Goal: Task Accomplishment & Management: Manage account settings

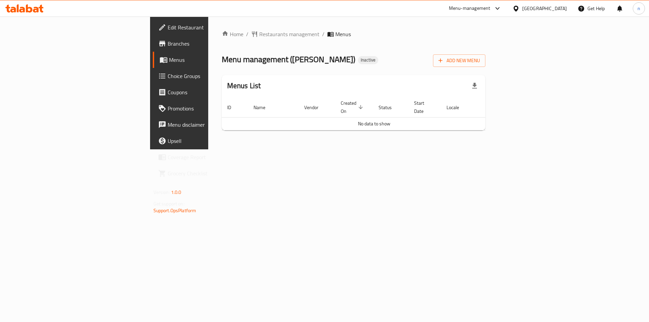
click at [499, 149] on div "Home / Restaurants management / Menus Menu management ( Fidel Lounge ) Inactive…" at bounding box center [353, 83] width 291 height 133
click at [168, 47] on span "Branches" at bounding box center [211, 44] width 86 height 8
click at [169, 59] on span "Menus" at bounding box center [211, 60] width 84 height 8
click at [168, 40] on span "Branches" at bounding box center [211, 44] width 86 height 8
click at [480, 60] on span "Add New Menu" at bounding box center [459, 60] width 42 height 8
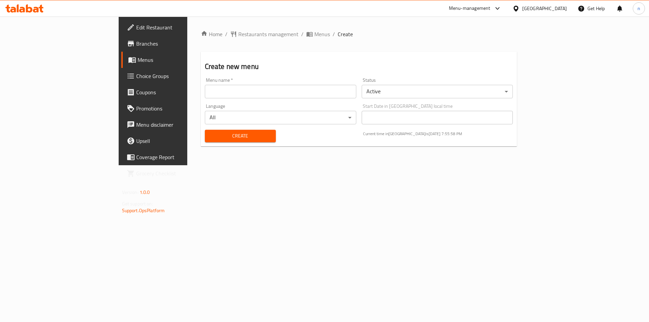
click at [308, 88] on input "text" at bounding box center [280, 92] width 151 height 14
type input "11/9"
click at [205, 130] on button "Create" at bounding box center [240, 136] width 71 height 13
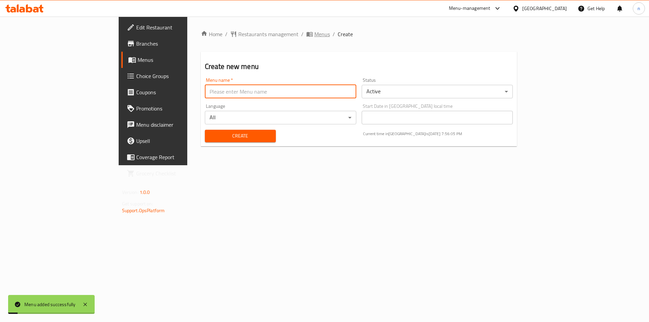
click at [314, 37] on span "Menus" at bounding box center [322, 34] width 16 height 8
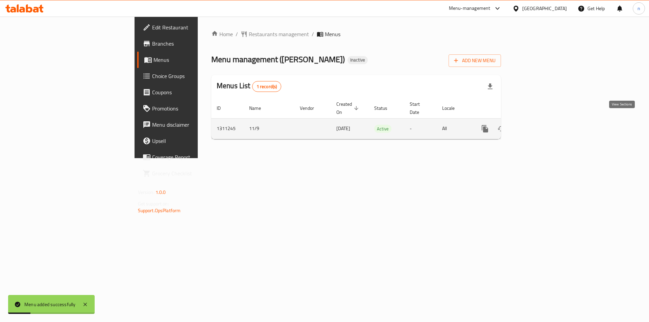
click at [538, 125] on icon "enhanced table" at bounding box center [534, 129] width 8 height 8
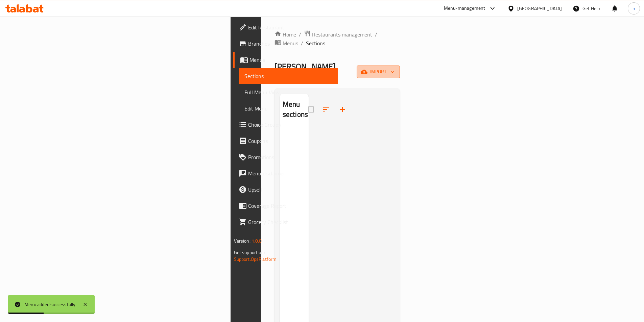
click at [395, 68] on span "import" at bounding box center [378, 72] width 32 height 8
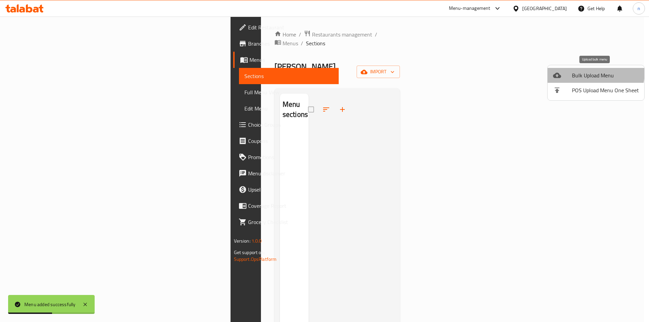
click at [587, 72] on span "Bulk Upload Menu" at bounding box center [605, 75] width 67 height 8
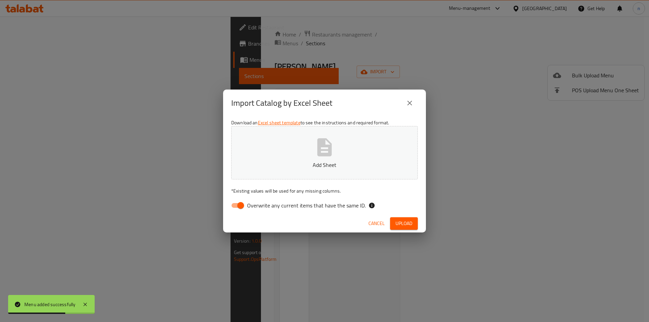
click at [237, 207] on input "Overwrite any current items that have the same ID." at bounding box center [240, 205] width 39 height 13
checkbox input "false"
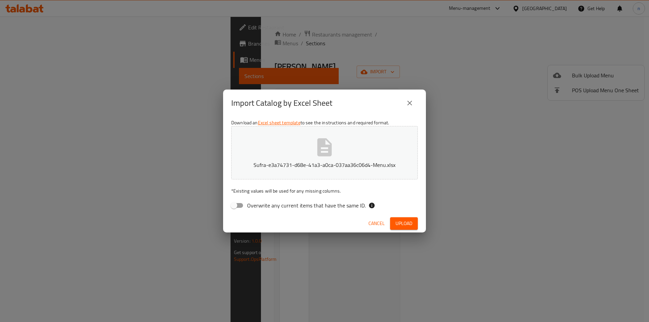
click at [412, 223] on span "Upload" at bounding box center [404, 223] width 17 height 8
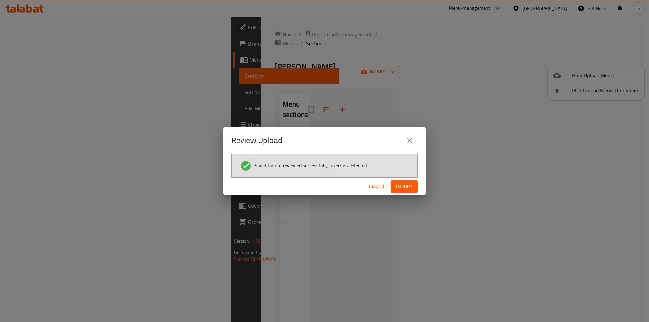
click at [399, 184] on span "Import" at bounding box center [404, 187] width 16 height 8
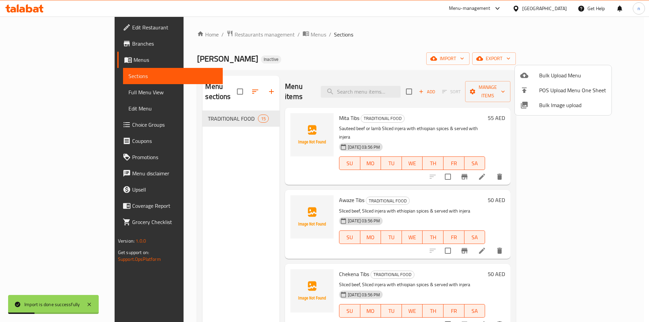
click at [484, 61] on div at bounding box center [324, 161] width 649 height 322
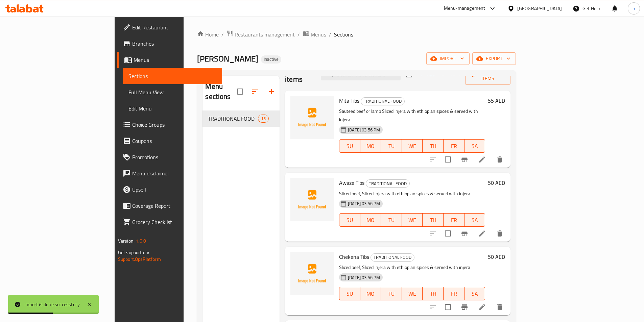
scroll to position [34, 0]
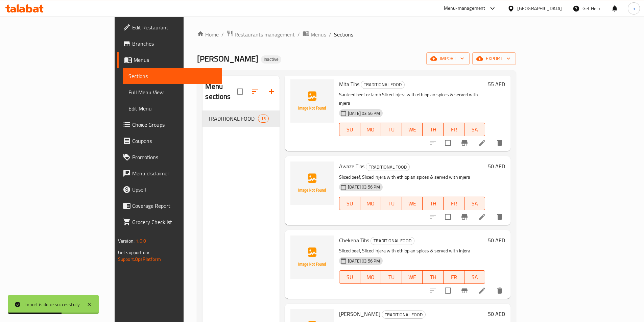
click at [485, 140] on icon at bounding box center [482, 143] width 6 height 6
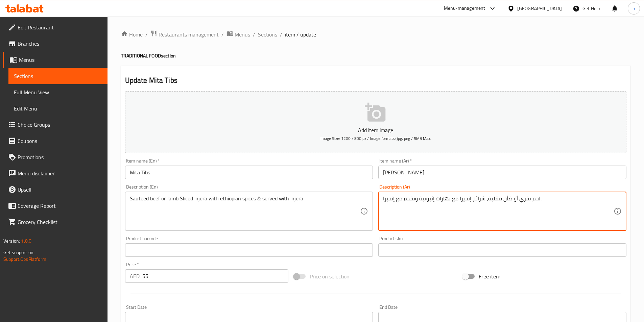
click at [494, 201] on textarea "لحم بقري أو ضأن مقلية، شرائح إنجيرا مع بهارات إثيوبية وتقدم مع إنجيرا." at bounding box center [498, 211] width 231 height 32
type textarea "لحم بقري أو ضأن سوتية، شرائح إنجيرا مع بهارات إثيوبية وتقدم مع إنجيرا."
click at [370, 274] on div "Price on selection" at bounding box center [375, 276] width 169 height 18
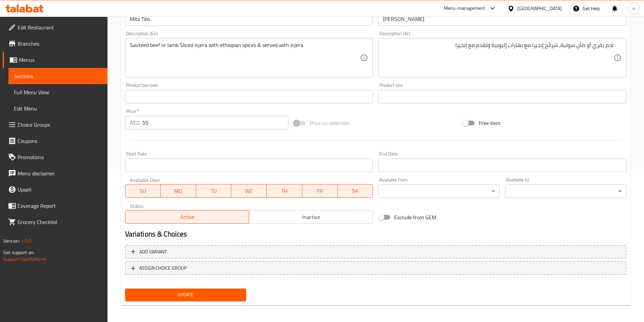
scroll to position [156, 0]
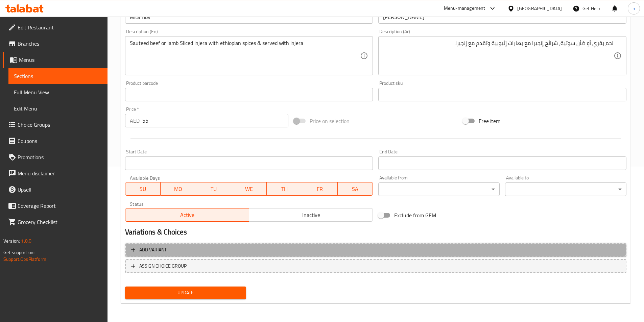
click at [357, 247] on span "Add variant" at bounding box center [375, 250] width 489 height 8
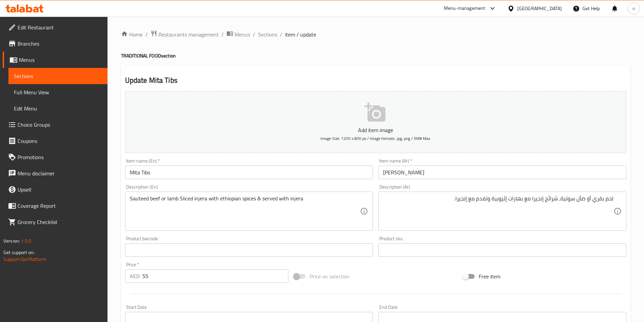
scroll to position [151, 0]
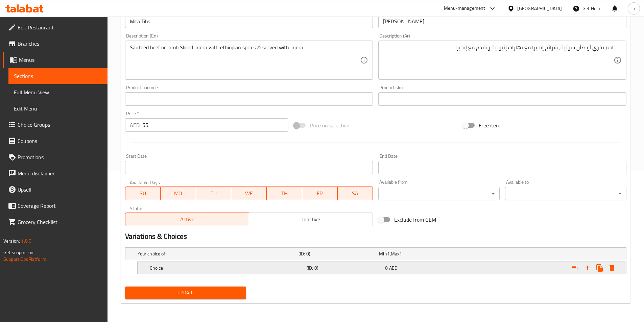
click at [336, 265] on h5 "(ID: 0)" at bounding box center [345, 268] width 76 height 7
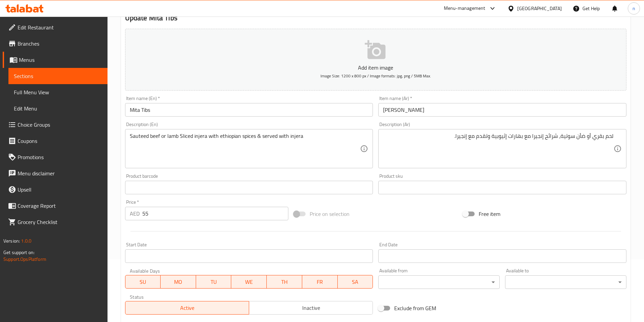
scroll to position [0, 0]
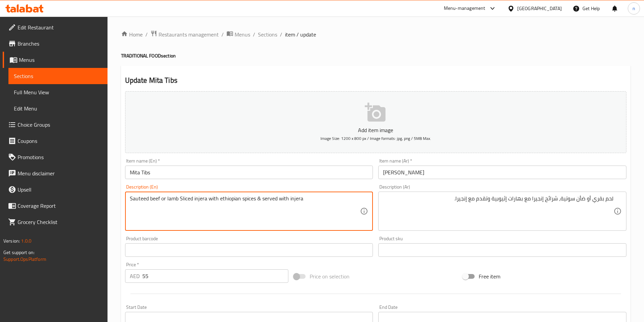
click at [158, 200] on textarea "Sauteed beef or lamb Sliced injera with ethiopian spices & served with injera" at bounding box center [245, 211] width 231 height 32
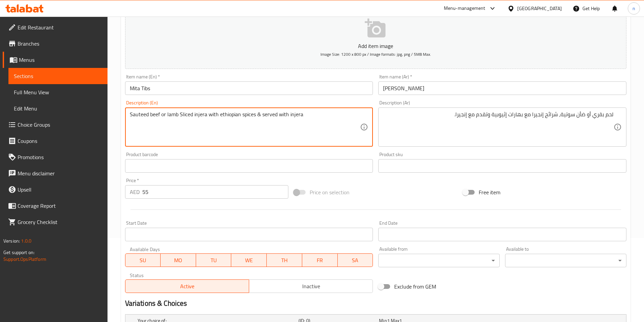
scroll to position [180, 0]
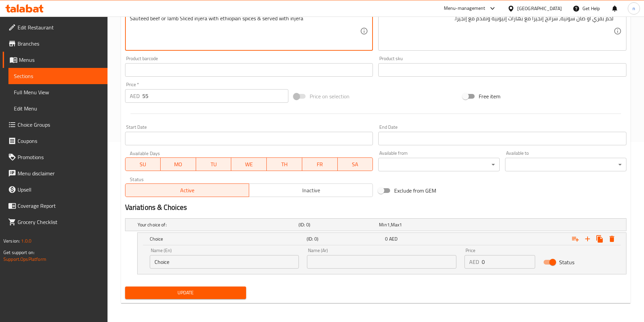
click at [195, 263] on input "Choice" at bounding box center [224, 262] width 149 height 14
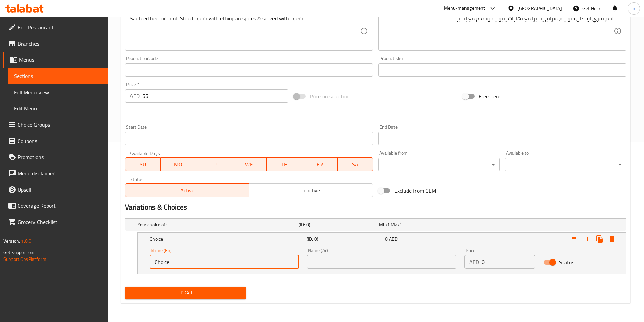
click at [195, 263] on input "Choice" at bounding box center [224, 262] width 149 height 14
paste input "beef"
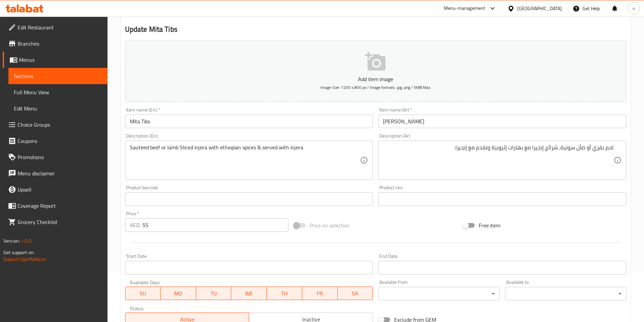
scroll to position [0, 0]
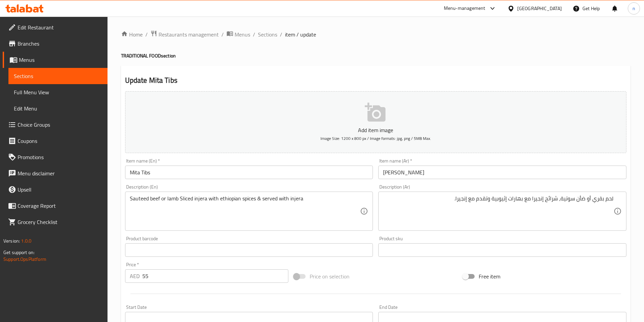
type input "beef"
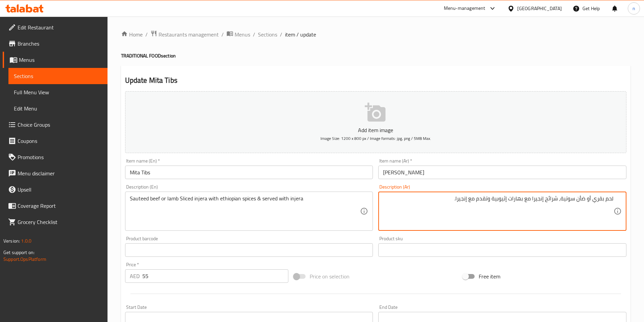
drag, startPoint x: 592, startPoint y: 201, endPoint x: 621, endPoint y: 203, distance: 29.1
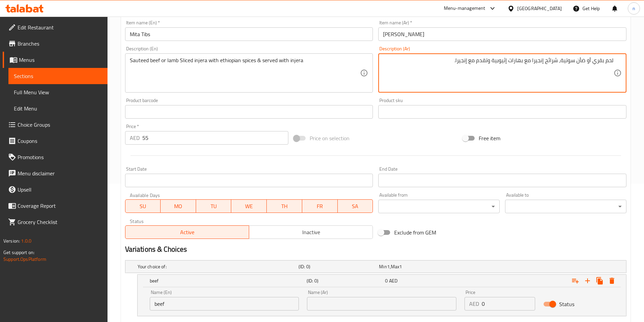
scroll to position [180, 0]
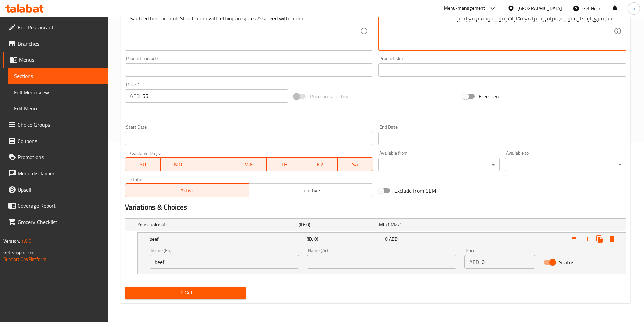
click at [345, 259] on input "text" at bounding box center [381, 262] width 149 height 14
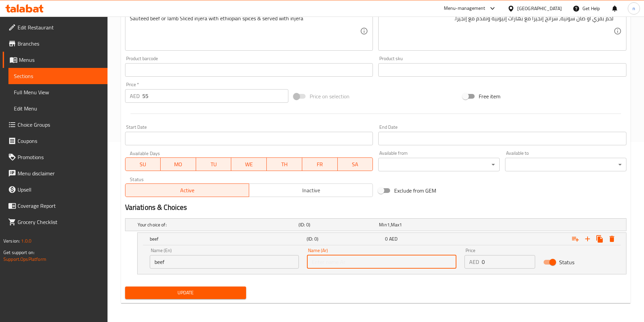
paste input "لحم بقري"
type input "لحم بقري"
click at [495, 260] on input "0" at bounding box center [508, 262] width 53 height 14
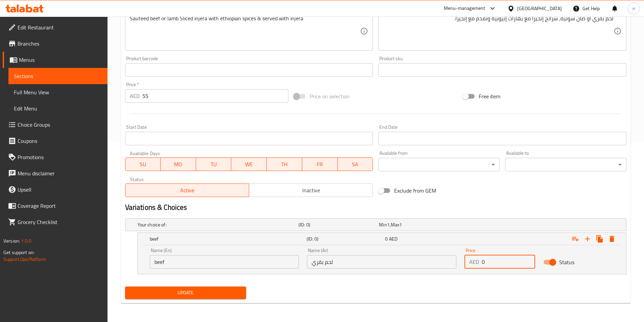
click at [495, 260] on input "0" at bounding box center [508, 262] width 53 height 14
type input "55"
click at [592, 243] on button "Expand" at bounding box center [587, 239] width 12 height 12
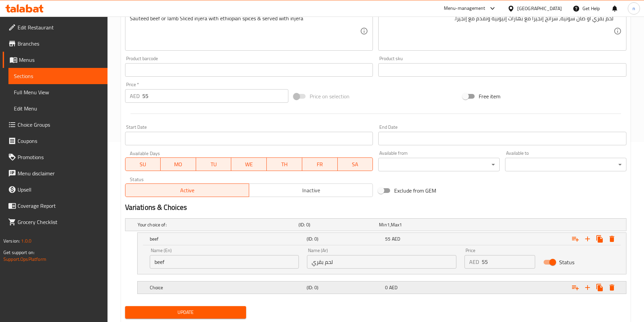
click at [396, 286] on span "AED" at bounding box center [393, 287] width 8 height 9
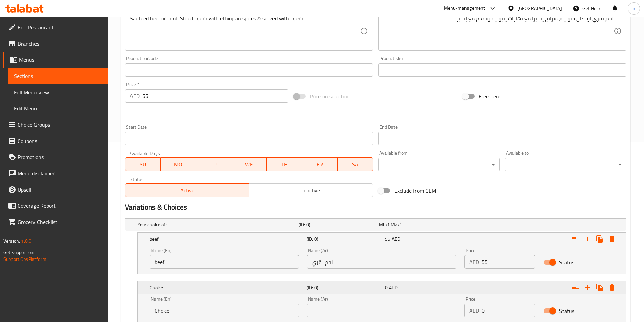
scroll to position [0, 0]
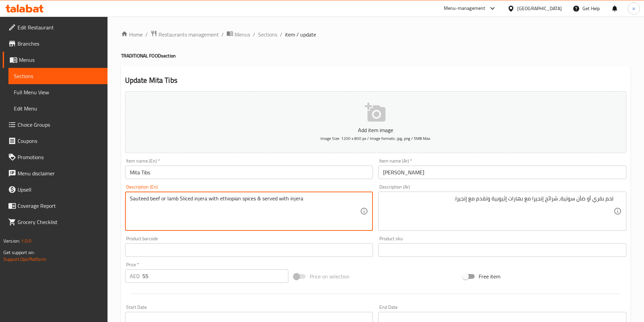
click at [173, 200] on textarea "Sauteed beef or lamb Sliced injera with ethiopian spices & served with injera" at bounding box center [245, 211] width 231 height 32
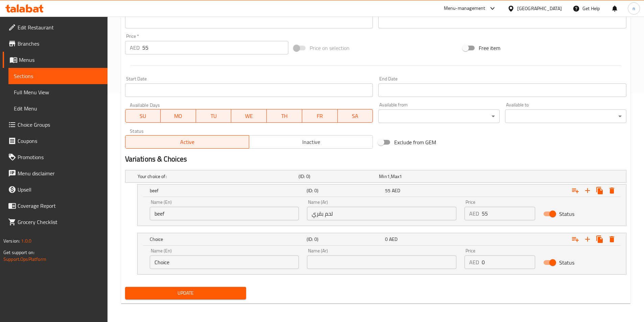
scroll to position [229, 0]
click at [224, 264] on input "Choice" at bounding box center [224, 262] width 149 height 14
paste input "lamb"
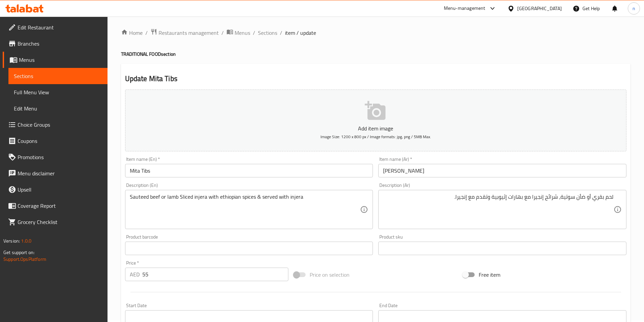
scroll to position [0, 0]
type input "lamb"
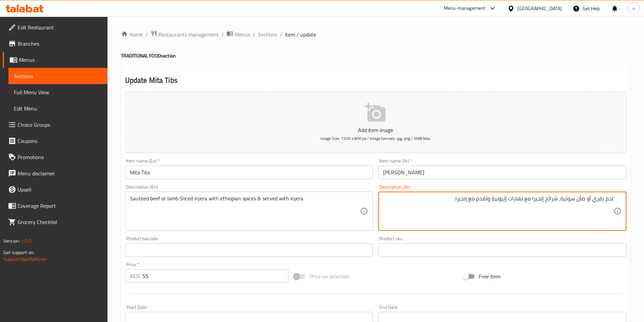
click at [584, 199] on textarea "لحم بقري أو ضأن سوتية، شرائح إنجيرا مع بهارات إثيوبية وتقدم مع إنجيرا." at bounding box center [498, 211] width 231 height 32
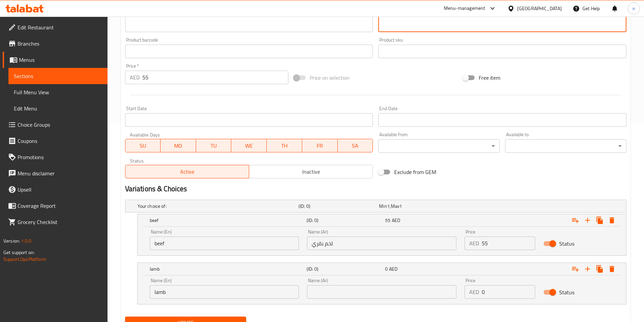
scroll to position [229, 0]
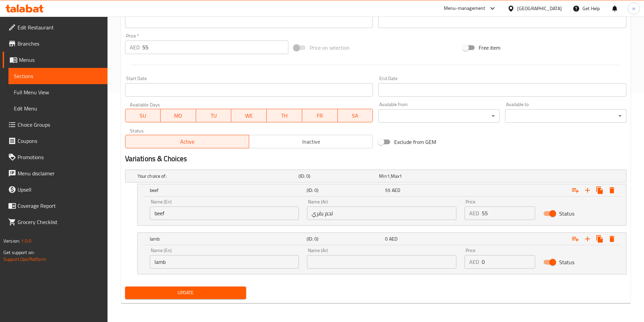
click at [378, 262] on input "text" at bounding box center [381, 262] width 149 height 14
paste input "ضأن"
type input "ضأن"
click at [501, 262] on input "0" at bounding box center [508, 262] width 53 height 14
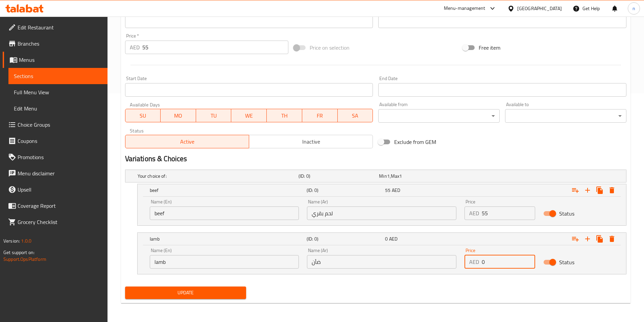
click at [501, 262] on input "0" at bounding box center [508, 262] width 53 height 14
type input "55"
click at [480, 286] on div "Update" at bounding box center [375, 293] width 507 height 18
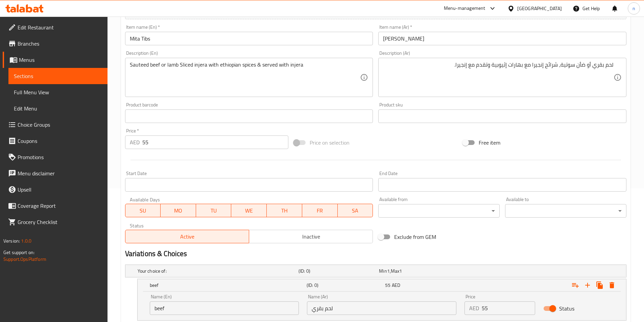
scroll to position [26, 0]
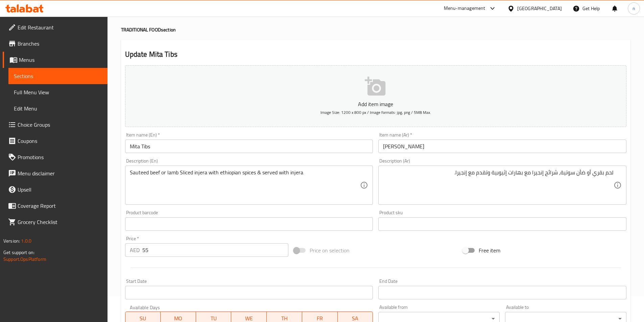
click at [192, 253] on input "55" at bounding box center [215, 250] width 146 height 14
type input "0"
click at [121, 229] on div "Update Mita Tibs Add item image Image Size: 1200 x 800 px / Image formats: jpg,…" at bounding box center [375, 273] width 509 height 467
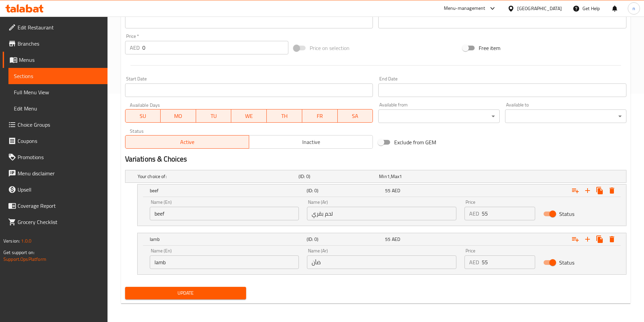
scroll to position [229, 0]
click at [228, 291] on span "Update" at bounding box center [185, 293] width 111 height 8
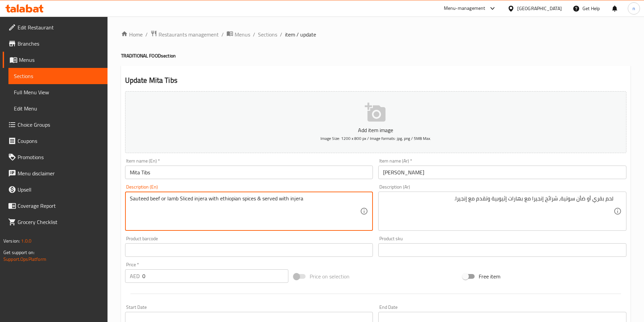
click at [232, 201] on textarea "Sauteed beef or lamb Sliced injera with ethiopian spices & served with injera" at bounding box center [245, 211] width 231 height 32
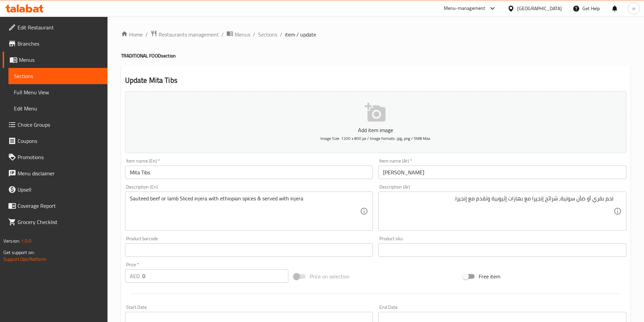
click at [408, 59] on div "Home / Restaurants management / Menus / Sections / item / update TRADITIONAL FO…" at bounding box center [375, 254] width 509 height 449
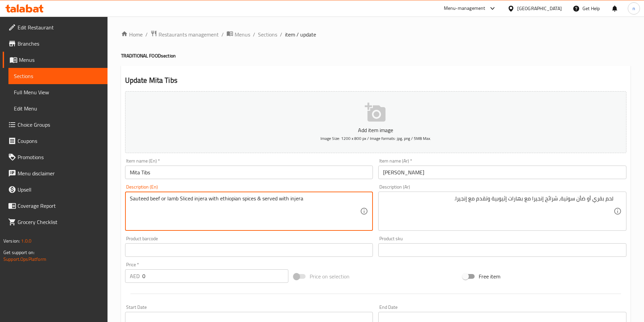
scroll to position [171, 0]
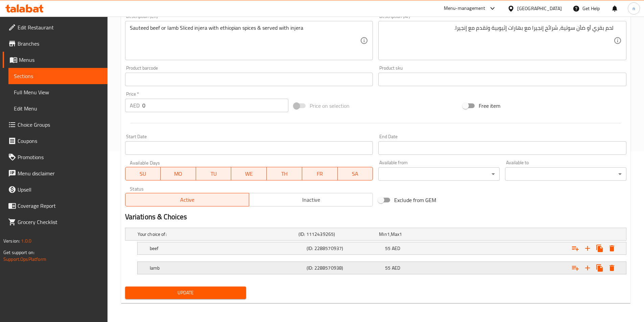
click at [294, 268] on h5 "lamb" at bounding box center [227, 268] width 154 height 7
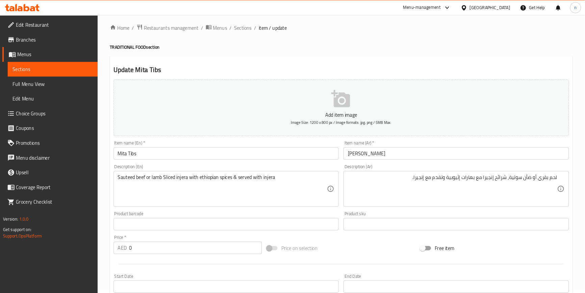
scroll to position [0, 0]
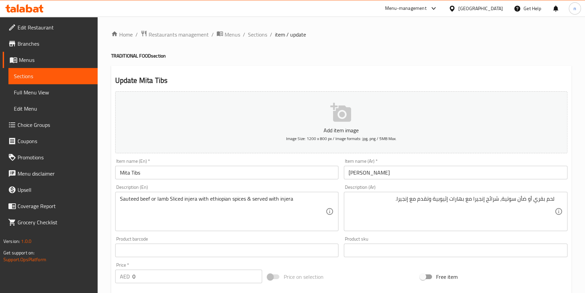
click at [370, 270] on div "Price on selection" at bounding box center [341, 276] width 153 height 18
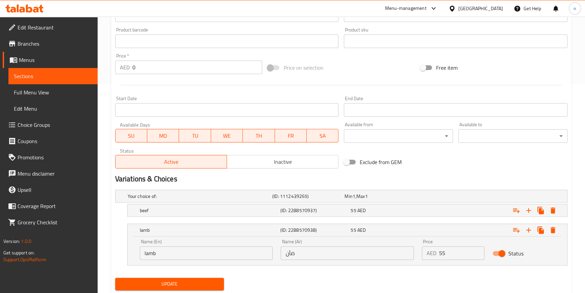
scroll to position [215, 0]
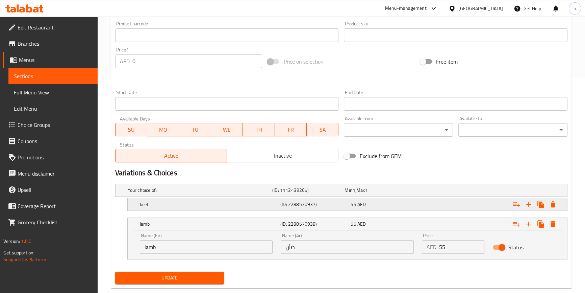
click at [336, 203] on h5 "(ID: 2288570937)" at bounding box center [315, 204] width 68 height 7
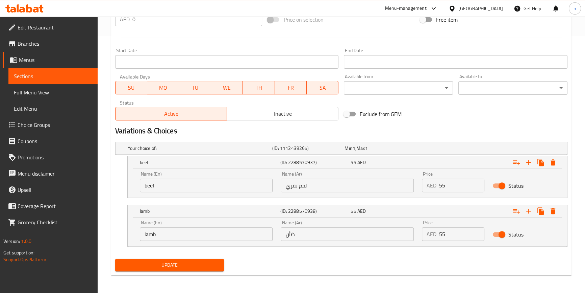
scroll to position [257, 0]
click at [172, 261] on span "Update" at bounding box center [170, 264] width 98 height 8
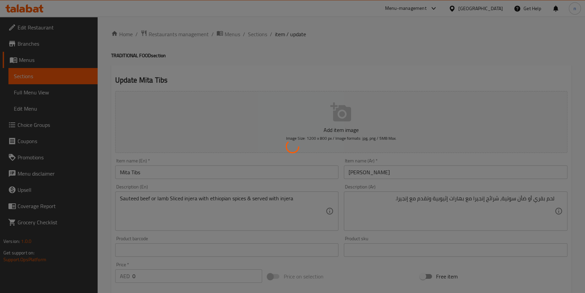
scroll to position [0, 0]
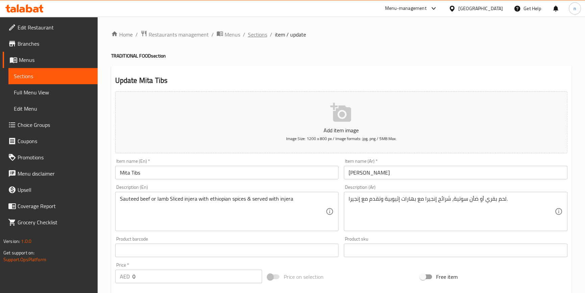
click at [250, 34] on span "Sections" at bounding box center [257, 34] width 19 height 8
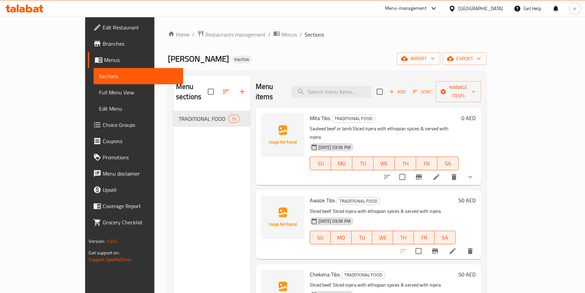
scroll to position [30, 0]
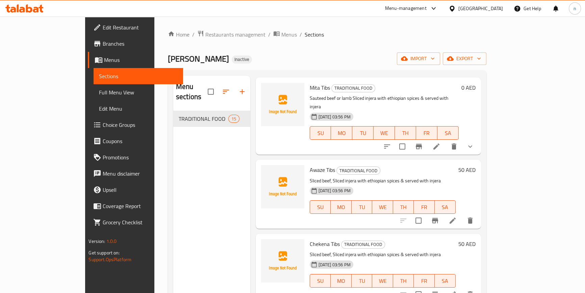
click at [457, 216] on icon at bounding box center [453, 220] width 8 height 8
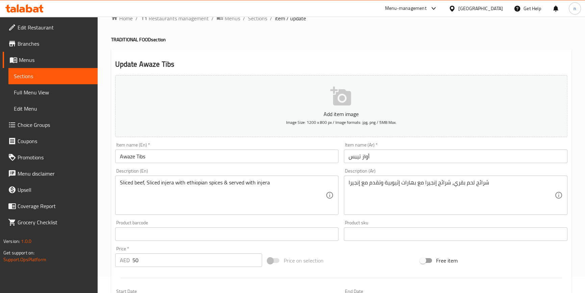
scroll to position [30, 0]
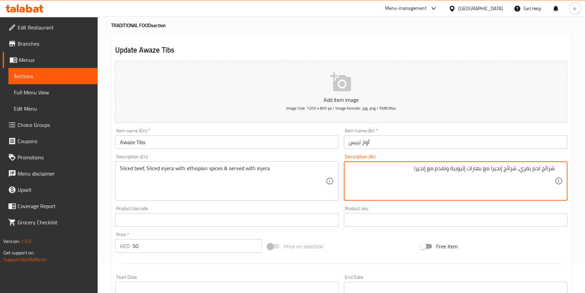
click at [375, 243] on div "Price on selection" at bounding box center [341, 246] width 153 height 18
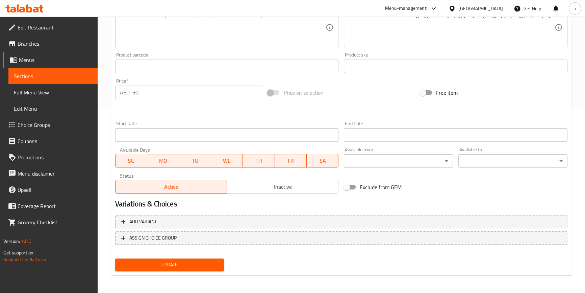
scroll to position [184, 0]
click at [197, 258] on button "Update" at bounding box center [169, 264] width 109 height 13
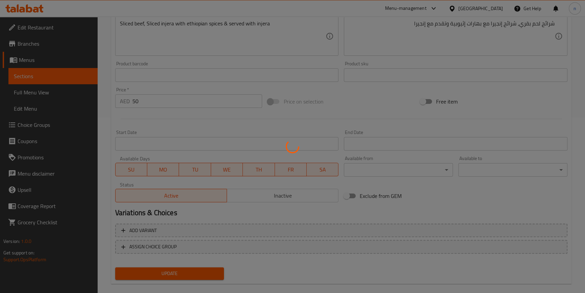
scroll to position [0, 0]
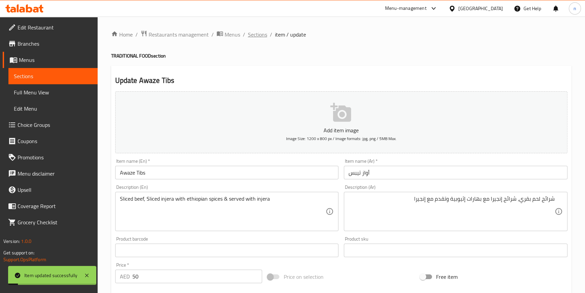
click at [255, 32] on span "Sections" at bounding box center [257, 34] width 19 height 8
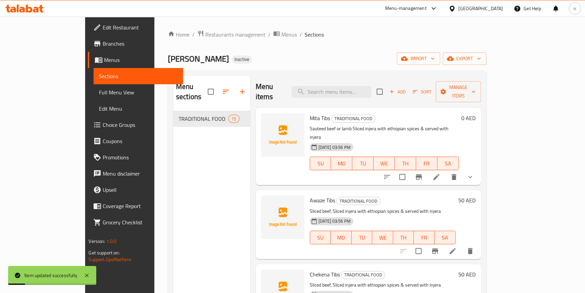
scroll to position [92, 0]
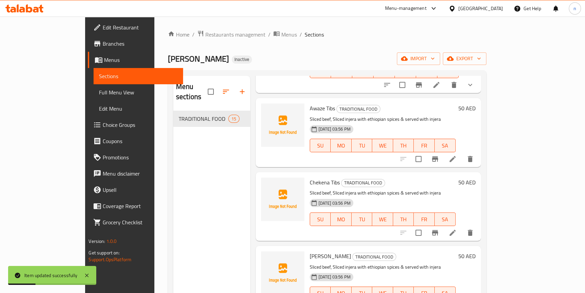
click at [462, 226] on li at bounding box center [453, 232] width 19 height 12
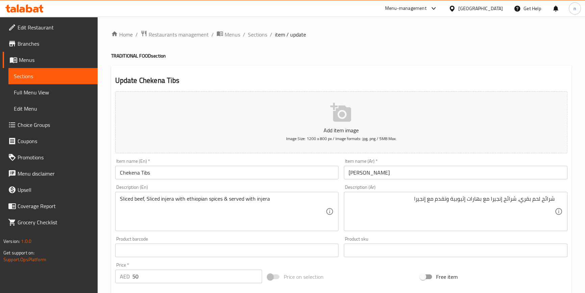
click at [338, 265] on div "Add item image Image Size: 1200 x 800 px / Image formats: jpg, png / 5MB Max. I…" at bounding box center [342, 234] width 458 height 291
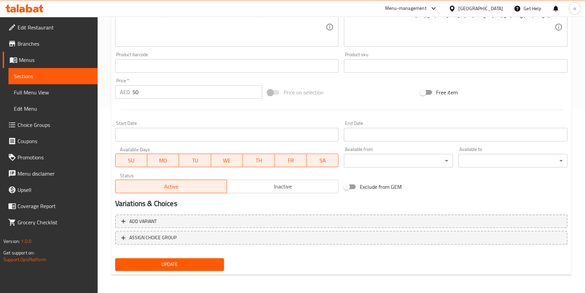
click at [186, 257] on div "Update" at bounding box center [170, 264] width 115 height 18
click at [186, 261] on span "Update" at bounding box center [170, 264] width 98 height 8
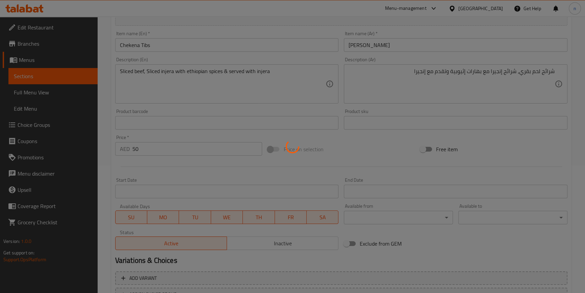
scroll to position [0, 0]
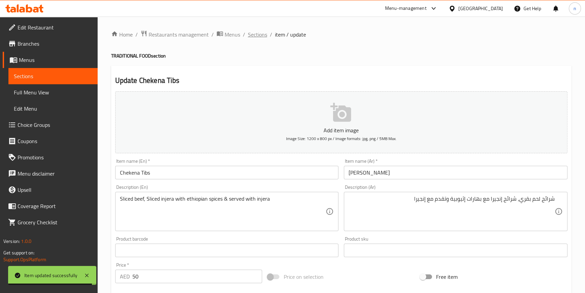
click at [250, 34] on span "Sections" at bounding box center [257, 34] width 19 height 8
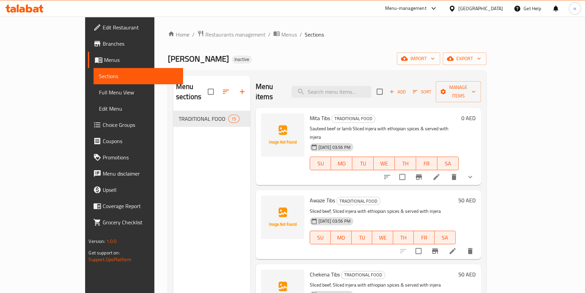
click at [439, 29] on div "Home / Restaurants management / Menus / Sections Fidel Lounge Inactive import e…" at bounding box center [327, 202] width 346 height 371
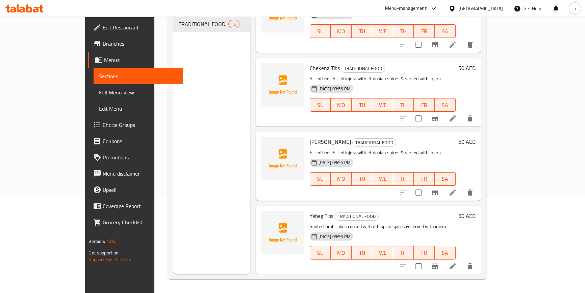
scroll to position [123, 0]
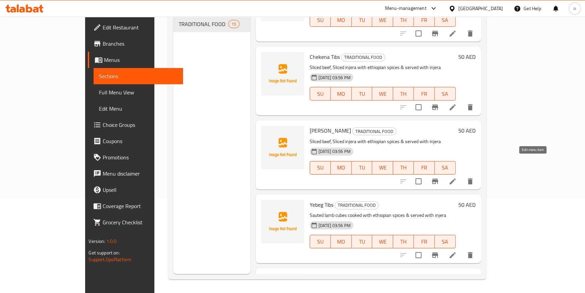
click at [457, 177] on icon at bounding box center [453, 181] width 8 height 8
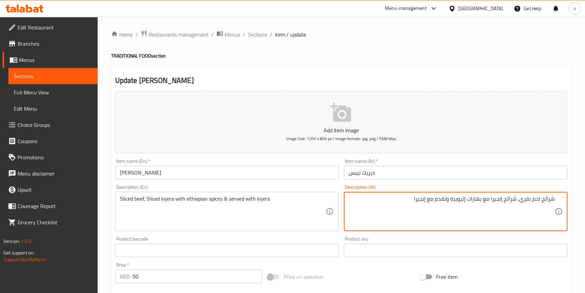
click at [374, 213] on textarea "شرائح لحم بقري، شرائح إنجيرا مع بهارات إثيوبية وتقدم مع إنجيرا" at bounding box center [452, 211] width 206 height 32
click at [361, 274] on div "Price on selection" at bounding box center [341, 276] width 153 height 18
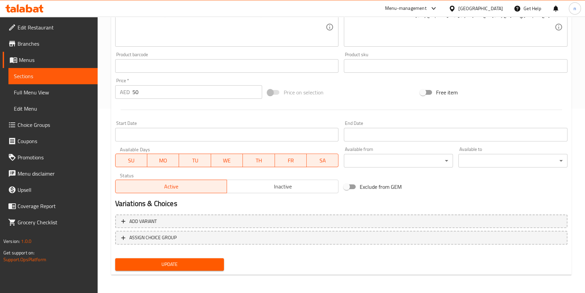
click at [169, 263] on span "Update" at bounding box center [170, 264] width 98 height 8
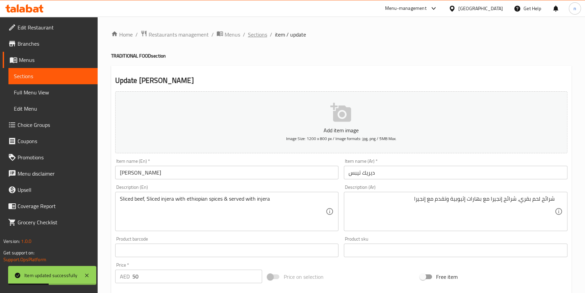
click at [255, 38] on span "Sections" at bounding box center [257, 34] width 19 height 8
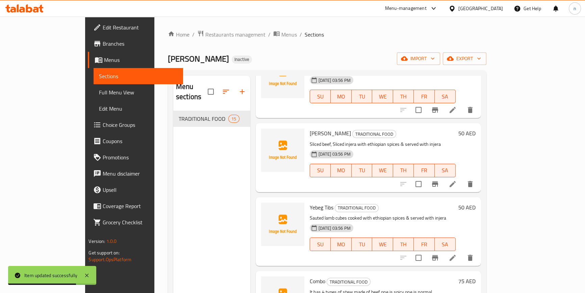
scroll to position [242, 0]
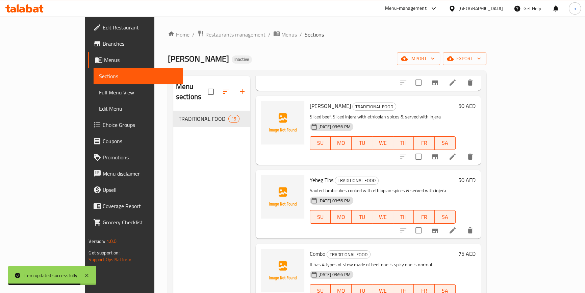
click at [462, 224] on li at bounding box center [453, 230] width 19 height 12
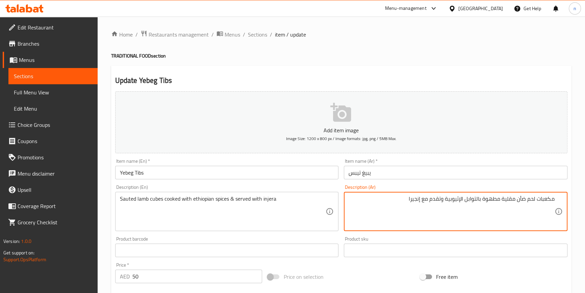
click at [509, 200] on textarea "مكعبات لحم ضأن مقلية مطهوة بالتوابل الإثيوبية وتقدم مع إنجيرا" at bounding box center [452, 211] width 206 height 32
type textarea "مكعبات لحم ضأن سوتية مطهوة بالتوابل الإثيوبية وتقدم مع إنجيرا"
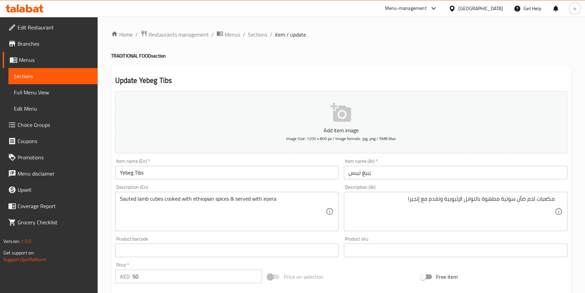
click at [361, 273] on div "Price on selection" at bounding box center [341, 276] width 153 height 18
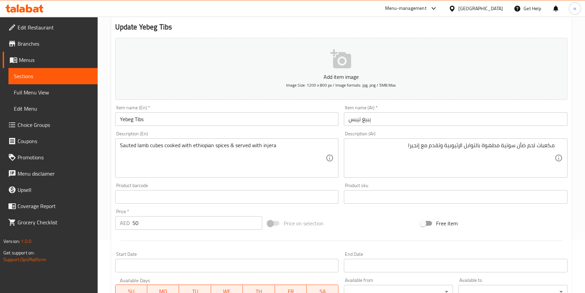
scroll to position [184, 0]
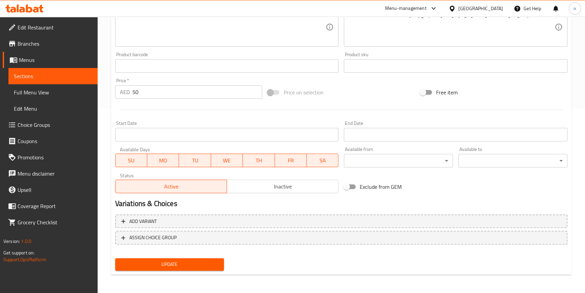
click at [206, 258] on button "Update" at bounding box center [169, 264] width 109 height 13
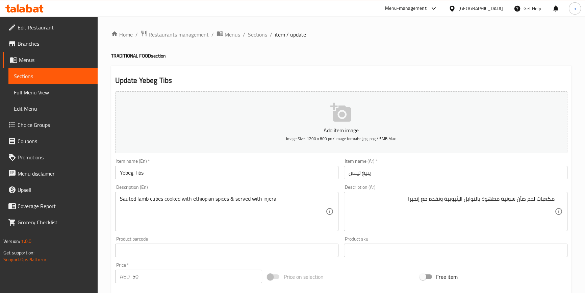
click at [338, 270] on div "Price on selection" at bounding box center [341, 276] width 153 height 18
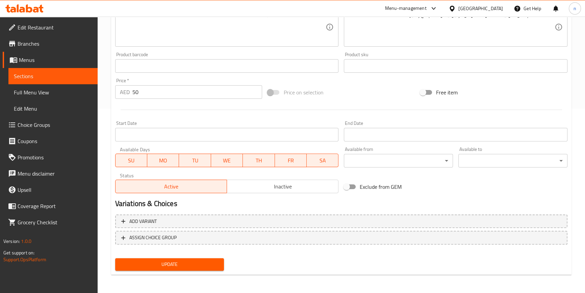
click at [192, 257] on div "Update" at bounding box center [170, 264] width 115 height 18
click at [185, 263] on span "Update" at bounding box center [170, 264] width 98 height 8
click at [471, 192] on div "Exclude from GEM" at bounding box center [417, 186] width 153 height 18
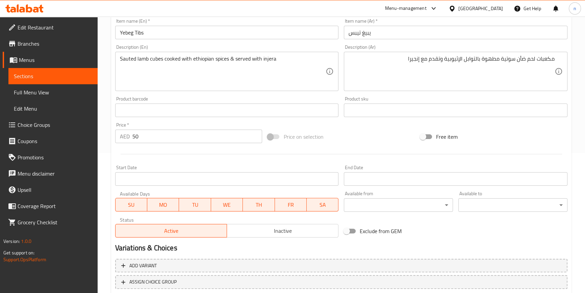
scroll to position [153, 0]
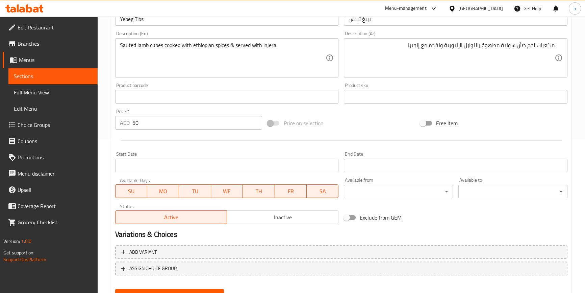
click at [393, 126] on div "Price on selection" at bounding box center [341, 123] width 153 height 18
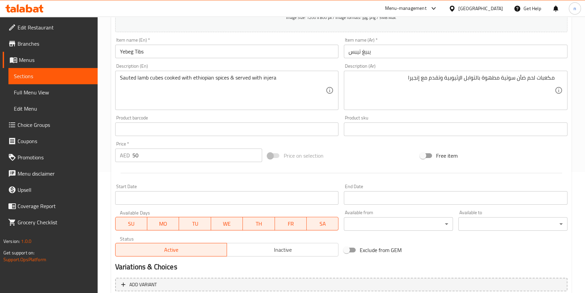
scroll to position [184, 0]
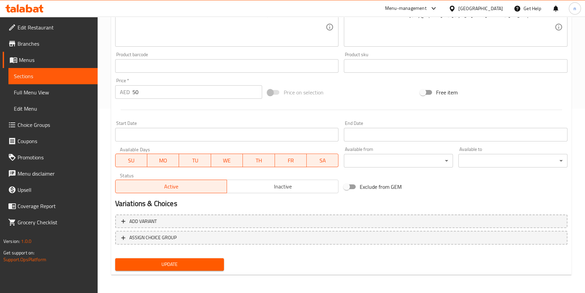
click at [181, 261] on span "Update" at bounding box center [170, 264] width 98 height 8
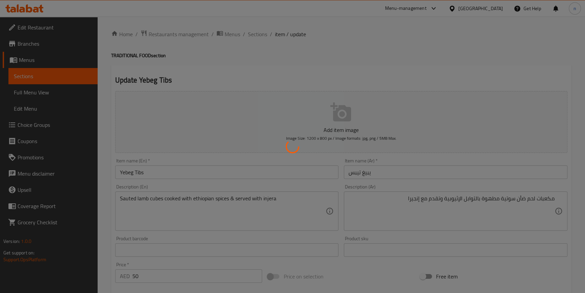
scroll to position [0, 0]
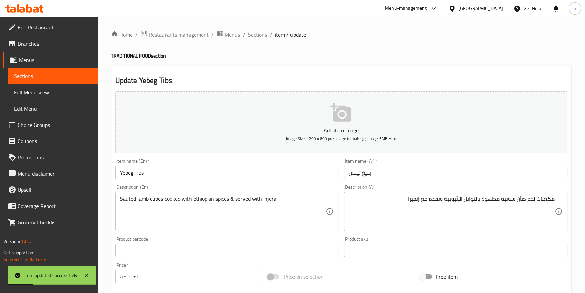
click at [257, 36] on span "Sections" at bounding box center [257, 34] width 19 height 8
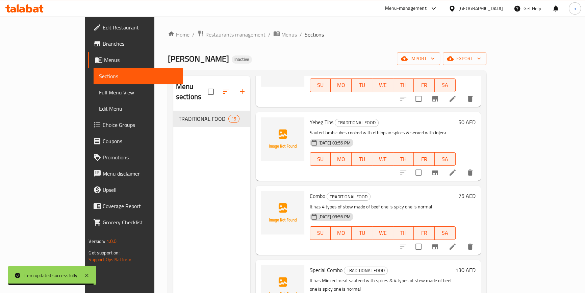
scroll to position [347, 0]
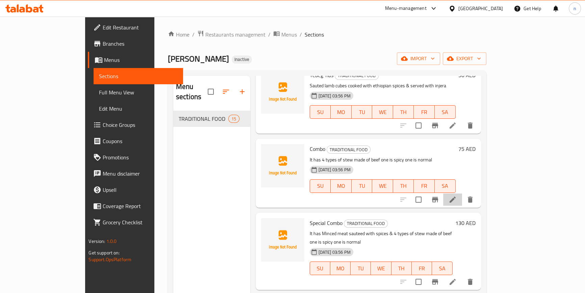
click at [462, 193] on li at bounding box center [453, 199] width 19 height 12
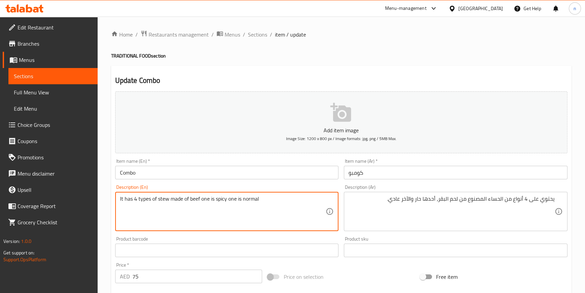
drag, startPoint x: 120, startPoint y: 197, endPoint x: 150, endPoint y: 201, distance: 31.0
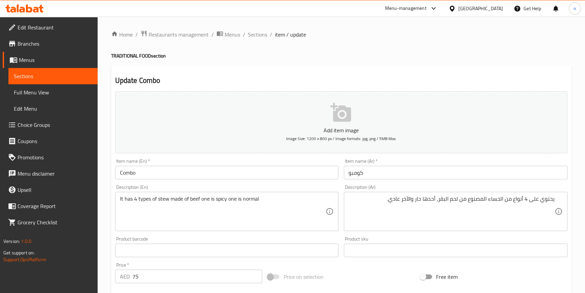
click at [392, 65] on div "Home / Restaurants management / Menus / Sections / item / update TRADITIONAL FO…" at bounding box center [341, 247] width 461 height 434
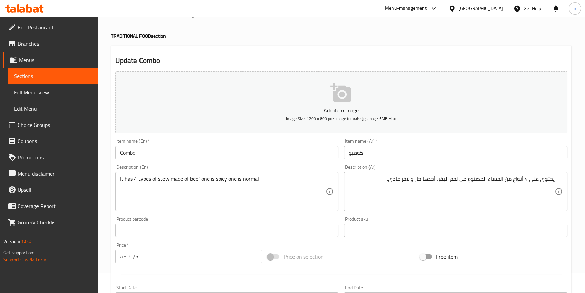
scroll to position [30, 0]
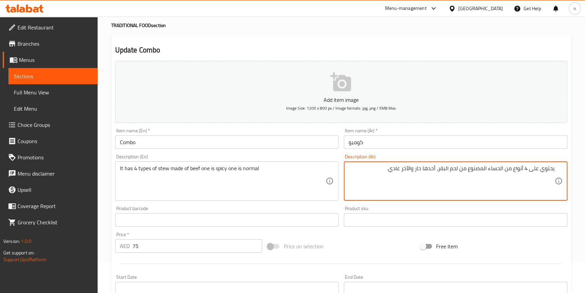
drag, startPoint x: 512, startPoint y: 168, endPoint x: 526, endPoint y: 171, distance: 13.9
click at [358, 246] on div "Price on selection" at bounding box center [341, 246] width 153 height 18
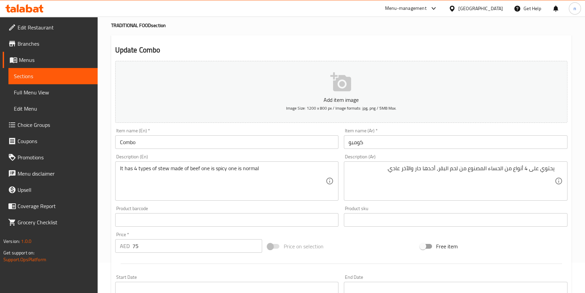
click at [341, 240] on div "Price on selection" at bounding box center [341, 246] width 153 height 18
click at [359, 238] on div "Price on selection" at bounding box center [341, 246] width 153 height 18
click at [385, 241] on div "Price on selection" at bounding box center [341, 246] width 153 height 18
click at [264, 45] on h2 "Update Combo" at bounding box center [341, 50] width 453 height 10
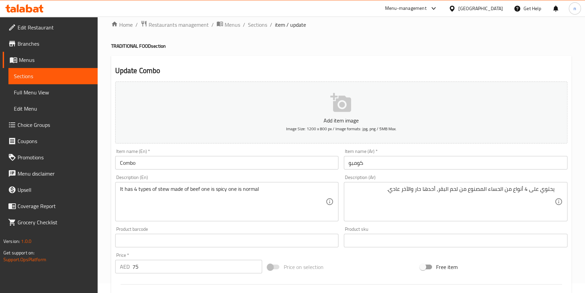
scroll to position [0, 0]
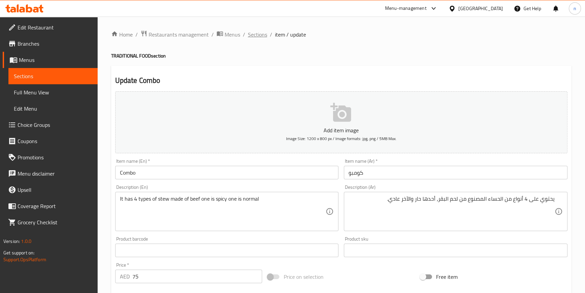
click at [258, 33] on span "Sections" at bounding box center [257, 34] width 19 height 8
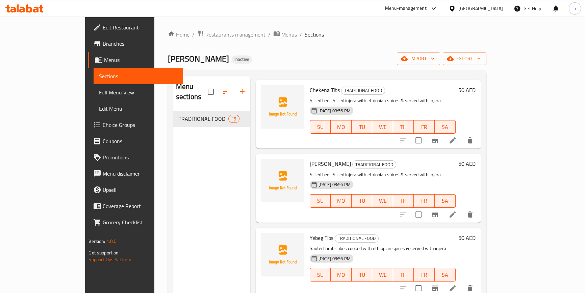
scroll to position [338, 0]
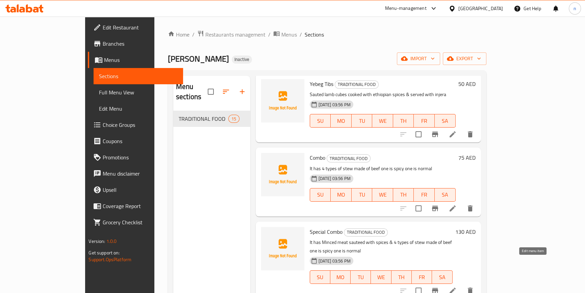
click at [457, 286] on icon at bounding box center [453, 290] width 8 height 8
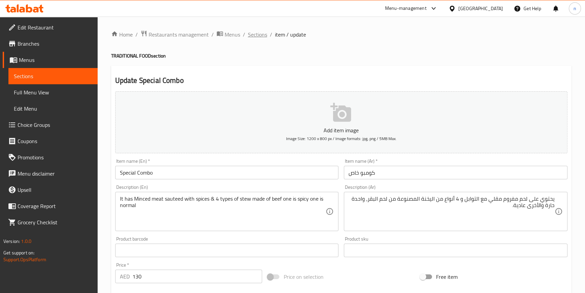
click at [265, 33] on span "Sections" at bounding box center [257, 34] width 19 height 8
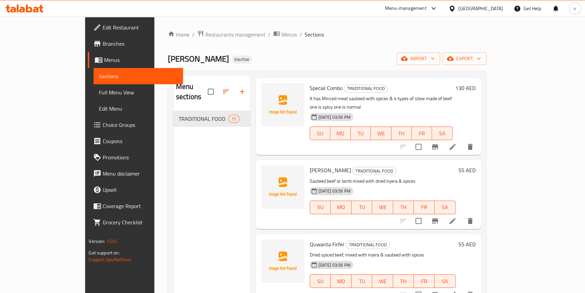
scroll to position [494, 0]
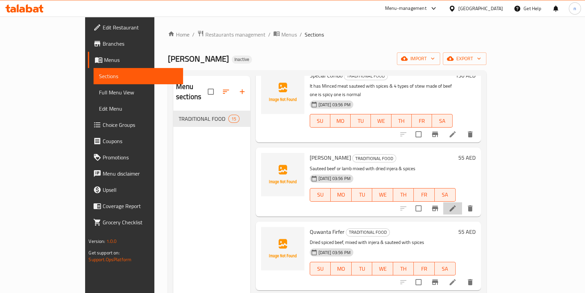
click at [462, 202] on li at bounding box center [453, 208] width 19 height 12
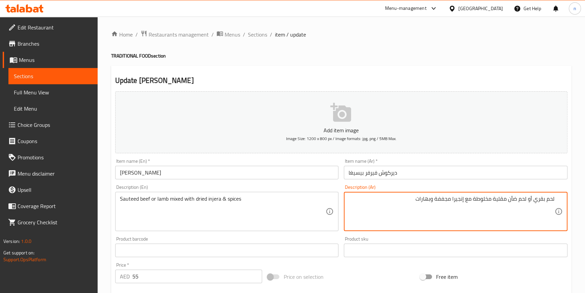
click at [524, 199] on textarea "لحم بقري أو لحم ضأن مقلية مخلوطة مع إنجيرا مجففة وبهارات" at bounding box center [452, 211] width 206 height 32
click at [516, 200] on textarea "لحم بقري أو ضأن مقلية مخلوطة مع إنجيرا مجففة وبهارات" at bounding box center [452, 211] width 206 height 32
type textarea "لحم بقري أو ضأن سوتية مخلوطة مع إنجيرا مجففة وبهارات"
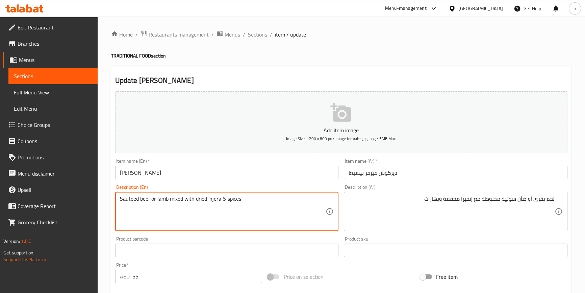
click at [202, 199] on textarea "Sauteed beef or lamb mixed with dried injera & spices" at bounding box center [223, 211] width 206 height 32
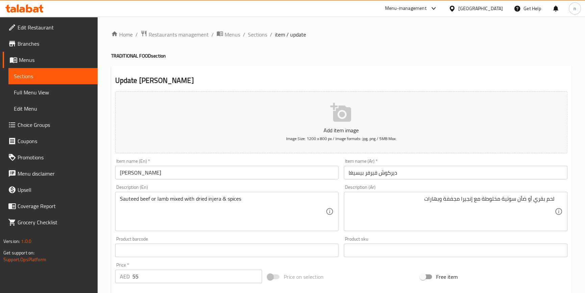
click at [264, 206] on textarea "Sauteed beef or lamb mixed with dried injera & spices" at bounding box center [223, 211] width 206 height 32
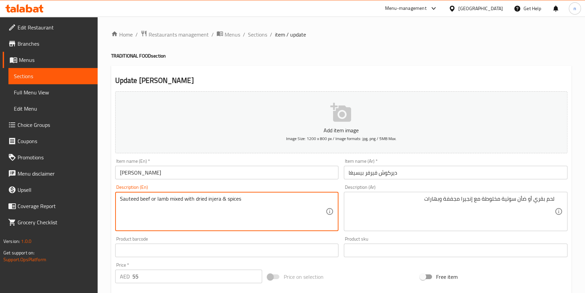
click at [375, 267] on div "Add item image Image Size: 1200 x 800 px / Image formats: jpg, png / 5MB Max. I…" at bounding box center [342, 234] width 458 height 291
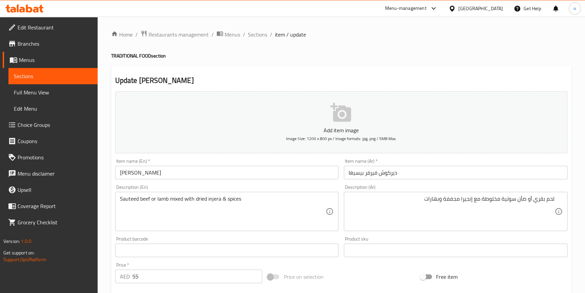
scroll to position [153, 0]
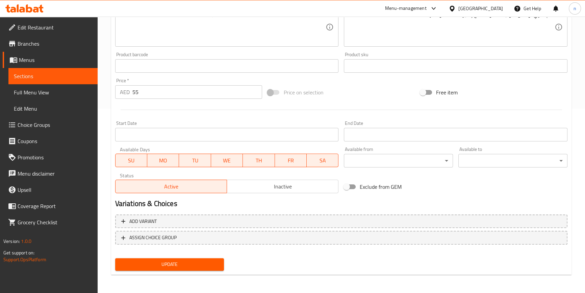
click at [198, 260] on span "Update" at bounding box center [170, 264] width 98 height 8
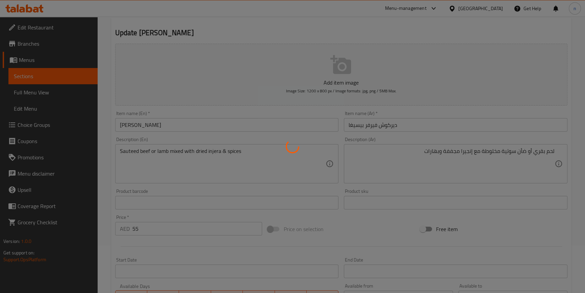
scroll to position [0, 0]
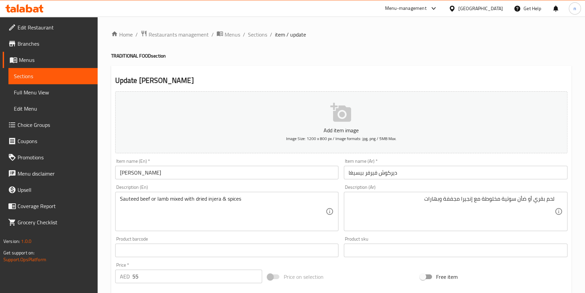
click at [359, 277] on div "Price on selection" at bounding box center [341, 276] width 153 height 18
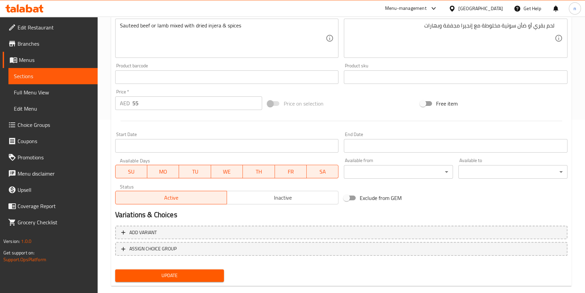
scroll to position [184, 0]
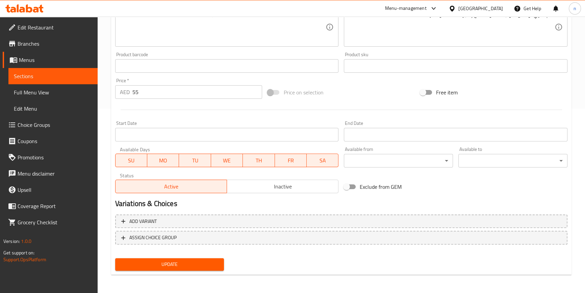
click at [204, 262] on span "Update" at bounding box center [170, 264] width 98 height 8
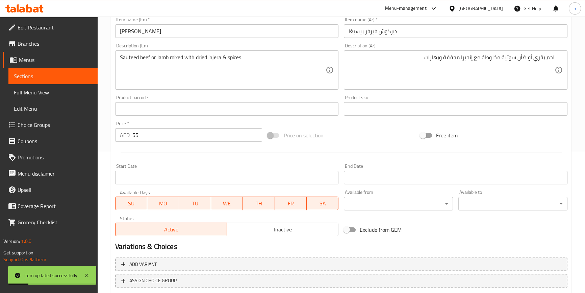
scroll to position [0, 0]
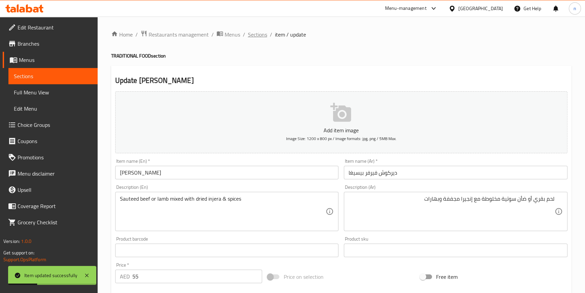
click at [253, 36] on span "Sections" at bounding box center [257, 34] width 19 height 8
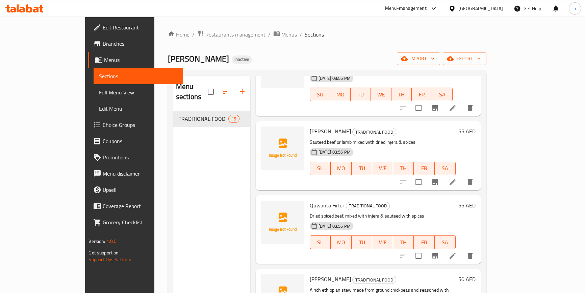
scroll to position [568, 0]
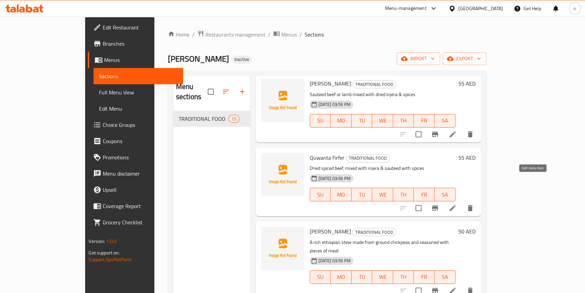
click at [457, 204] on icon at bounding box center [453, 208] width 8 height 8
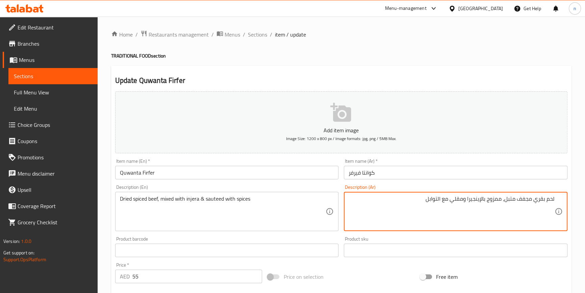
click at [459, 201] on textarea "لحم بقري مجفف متبل، ممزوج بالإينجيرا ومقلي مع التوابل" at bounding box center [452, 211] width 206 height 32
type textarea "لحم بقري مجفف متبل، ممزوج بالإينجيرا وسوتية مع التوابل"
click at [339, 263] on div "Add item image Image Size: 1200 x 800 px / Image formats: jpg, png / 5MB Max. I…" at bounding box center [342, 234] width 458 height 291
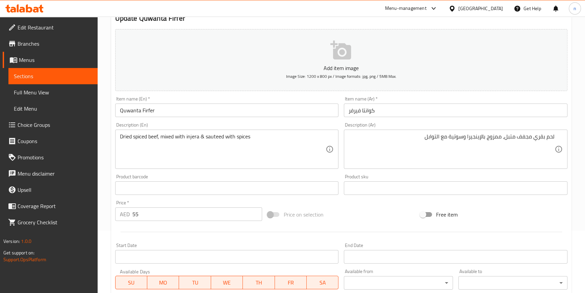
scroll to position [184, 0]
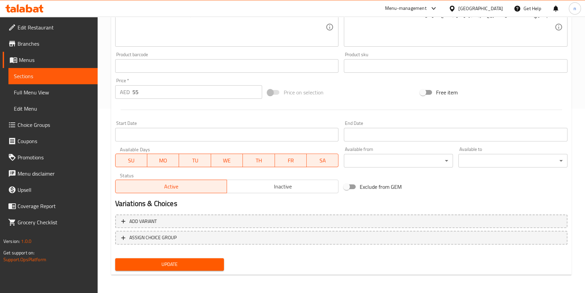
click at [203, 264] on span "Update" at bounding box center [170, 264] width 98 height 8
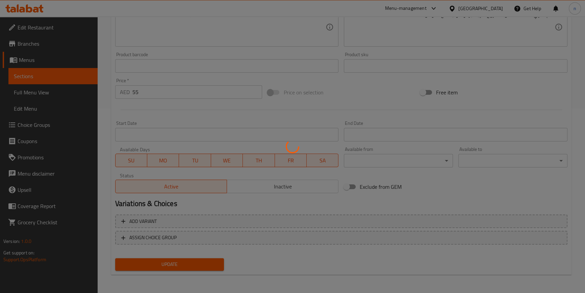
scroll to position [0, 0]
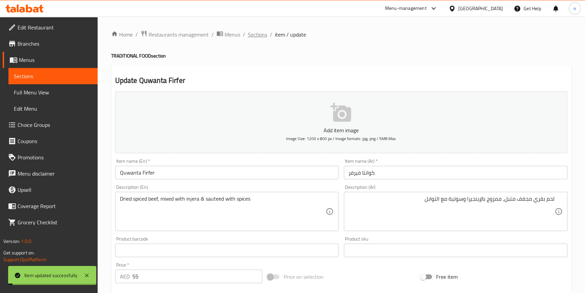
click at [262, 34] on span "Sections" at bounding box center [257, 34] width 19 height 8
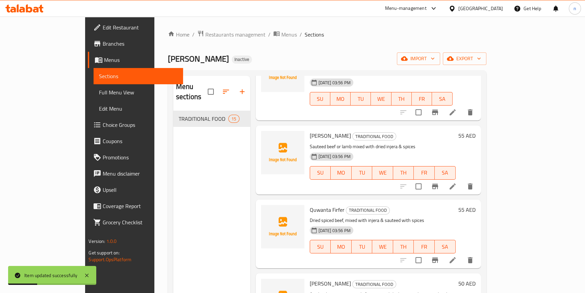
scroll to position [599, 0]
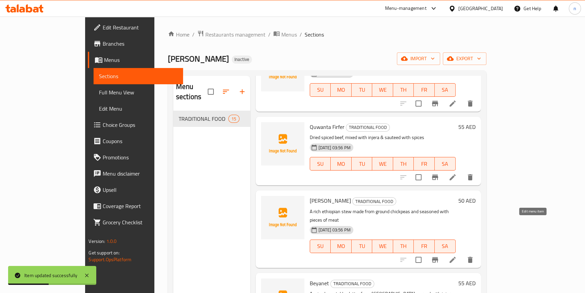
click at [457, 256] on icon at bounding box center [453, 260] width 8 height 8
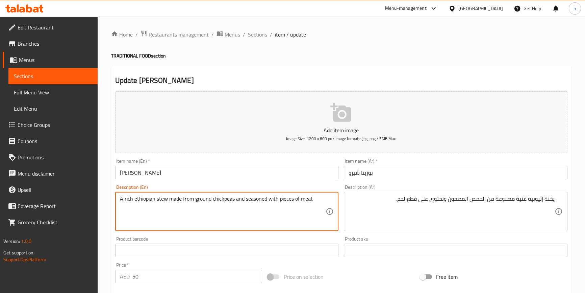
drag, startPoint x: 170, startPoint y: 199, endPoint x: 354, endPoint y: 188, distance: 184.2
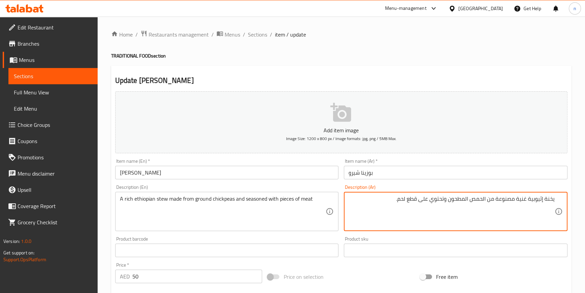
drag, startPoint x: 494, startPoint y: 199, endPoint x: 374, endPoint y: 213, distance: 121.2
click at [489, 215] on textarea "يخنة إثيوبية غنية مصنوعة من الحمص المطحون وتحتوي على قطع لحم." at bounding box center [452, 211] width 206 height 32
paste textarea "من الحمص المطحون ومتبل بقطع اللحم"
drag, startPoint x: 472, startPoint y: 200, endPoint x: 339, endPoint y: 214, distance: 133.9
type textarea "يخنة إثيوبية غنية مصنوع من الحمص المطحون ومتبل بقطع اللحم"
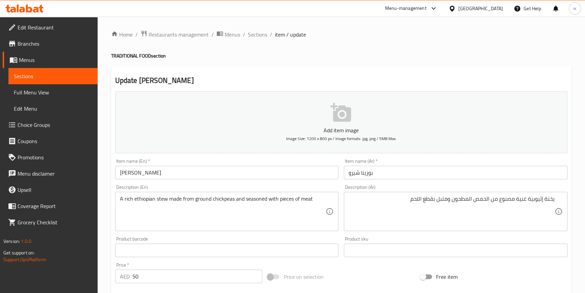
click at [344, 273] on div "Price on selection" at bounding box center [341, 276] width 153 height 18
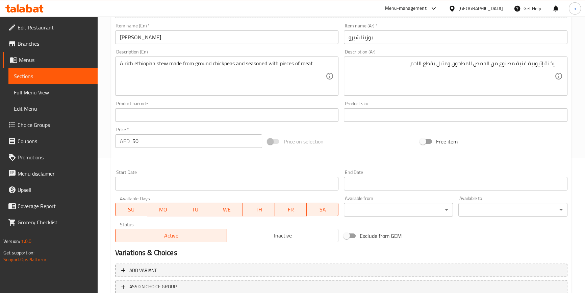
scroll to position [184, 0]
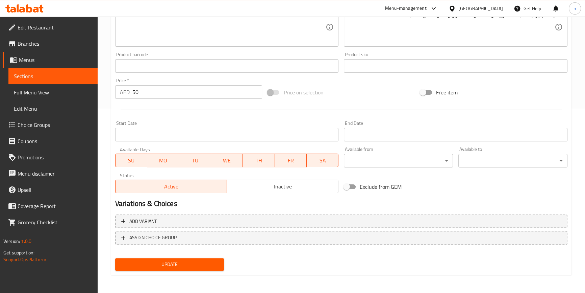
click at [192, 266] on span "Update" at bounding box center [170, 264] width 98 height 8
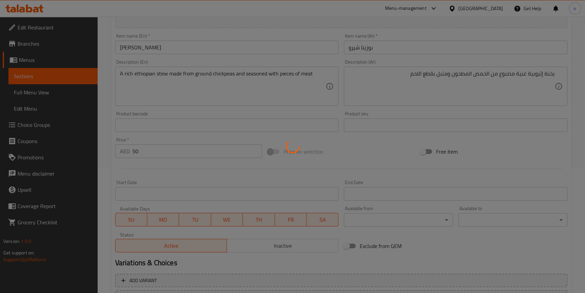
scroll to position [0, 0]
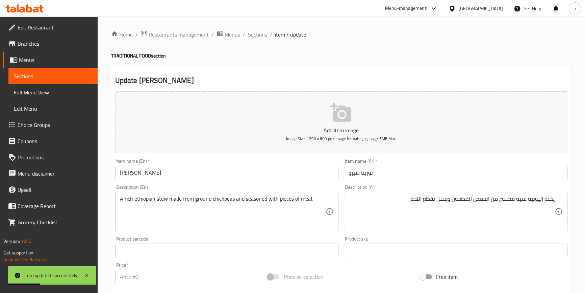
click at [263, 34] on span "Sections" at bounding box center [257, 34] width 19 height 8
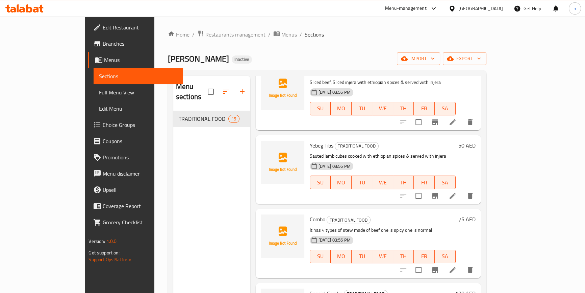
scroll to position [368, 0]
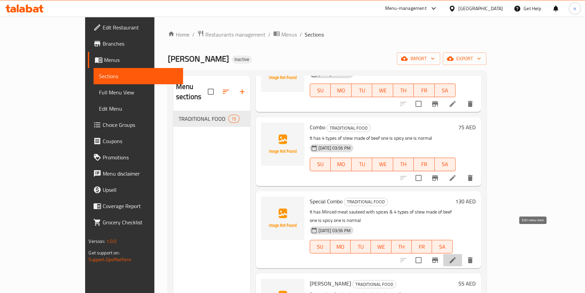
click at [457, 256] on icon at bounding box center [453, 260] width 8 height 8
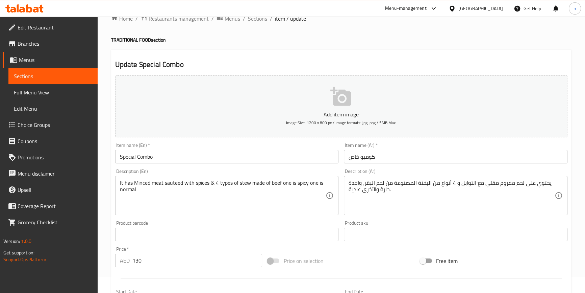
scroll to position [30, 0]
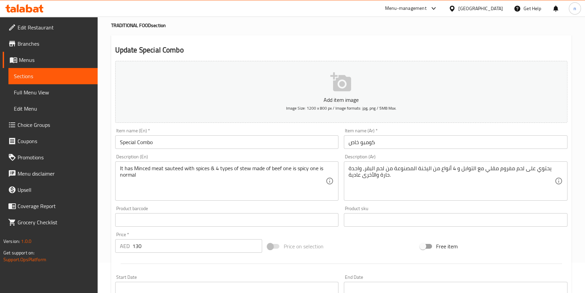
click at [260, 52] on h2 "Update Special Combo" at bounding box center [341, 50] width 453 height 10
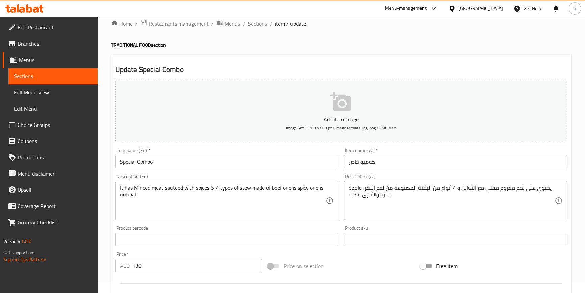
scroll to position [0, 0]
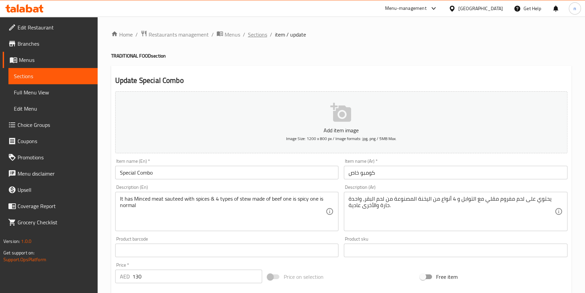
click at [266, 33] on span "Sections" at bounding box center [257, 34] width 19 height 8
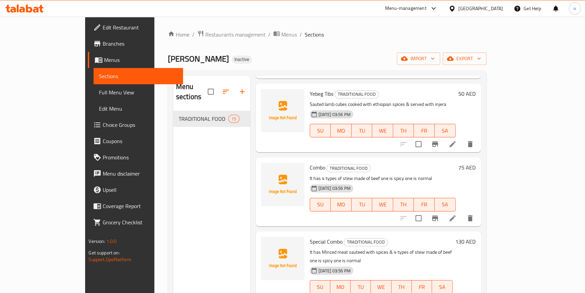
scroll to position [338, 0]
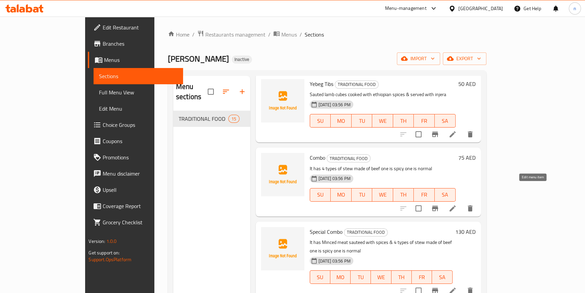
click at [457, 204] on icon at bounding box center [453, 208] width 8 height 8
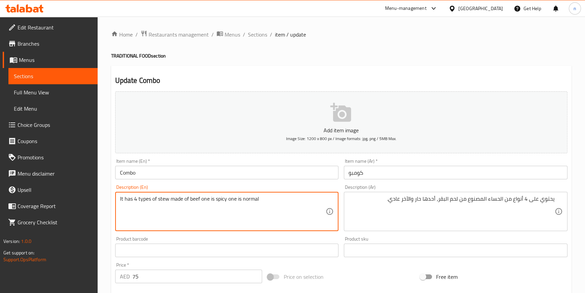
click at [164, 198] on textarea "It has 4 types of stew made of beef one is spicy one is normal" at bounding box center [223, 211] width 206 height 32
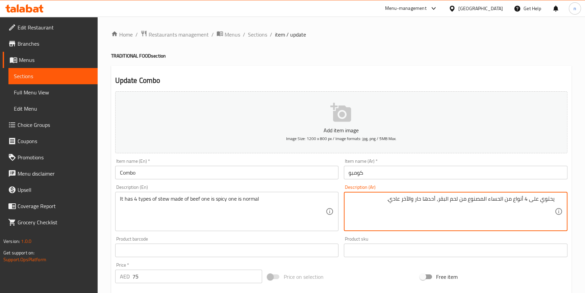
click at [365, 289] on div at bounding box center [342, 294] width 458 height 17
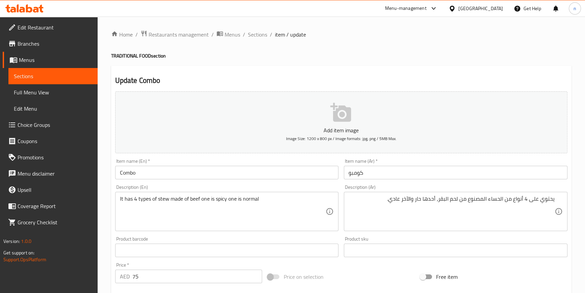
click at [374, 271] on div "Price on selection" at bounding box center [341, 276] width 153 height 18
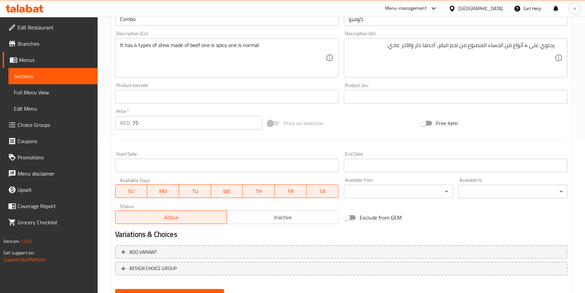
scroll to position [184, 0]
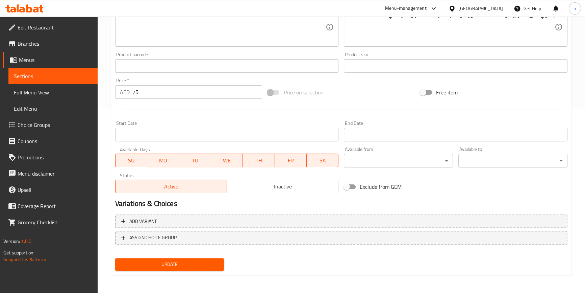
click at [204, 260] on span "Update" at bounding box center [170, 264] width 98 height 8
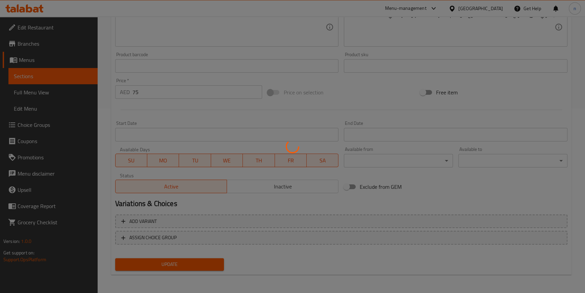
scroll to position [0, 0]
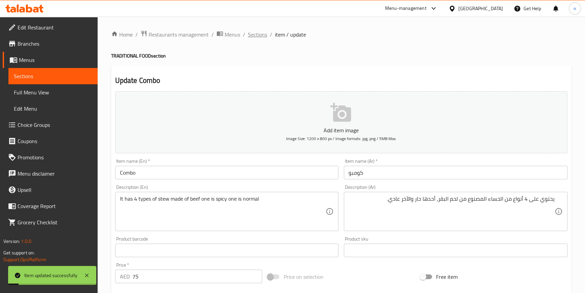
click at [258, 38] on span "Sections" at bounding box center [257, 34] width 19 height 8
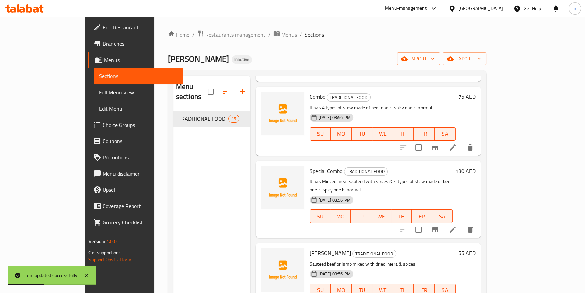
scroll to position [399, 0]
click at [457, 225] on icon at bounding box center [453, 229] width 8 height 8
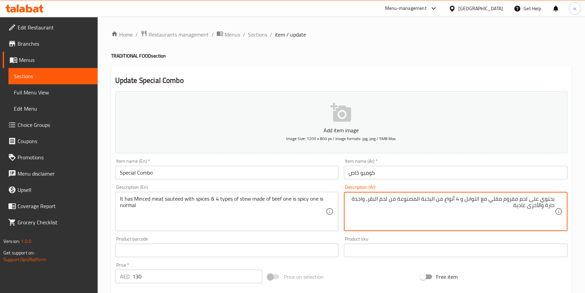
click at [494, 199] on textarea "يحتوي على لحم مفروم مقلي مع التوابل و 4 أنواع من اليخنة المصنوعة من لحم البقر، …" at bounding box center [452, 211] width 206 height 32
type textarea "يحتوي على لحم مفروم سوتية مع التوابل و 4 أنواع من اليخنة المصنوعة من لحم البقر،…"
click at [323, 269] on div "Price on selection" at bounding box center [341, 276] width 153 height 18
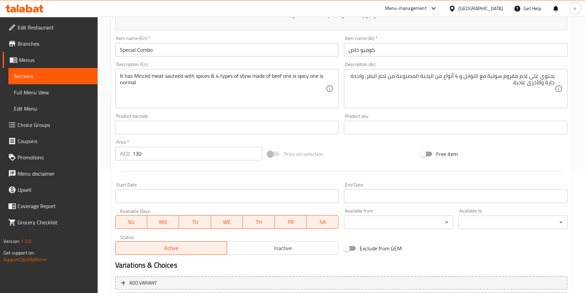
scroll to position [184, 0]
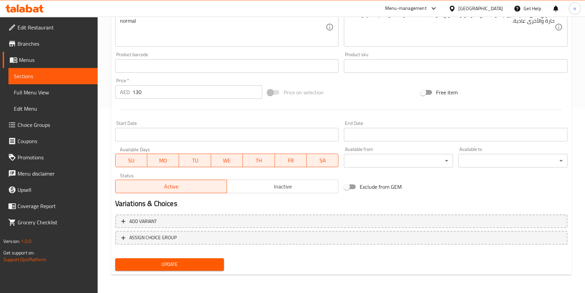
click at [167, 260] on span "Update" at bounding box center [170, 264] width 98 height 8
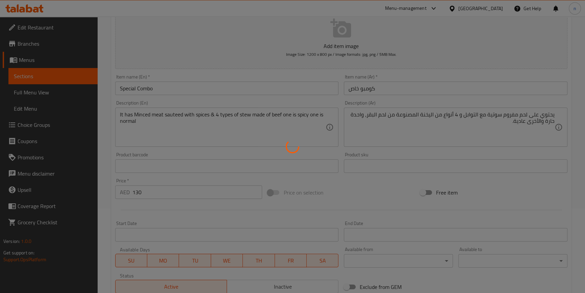
scroll to position [0, 0]
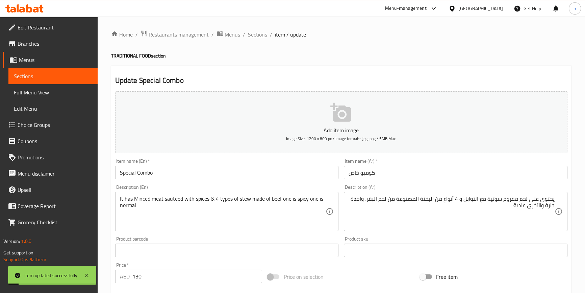
click at [258, 34] on span "Sections" at bounding box center [257, 34] width 19 height 8
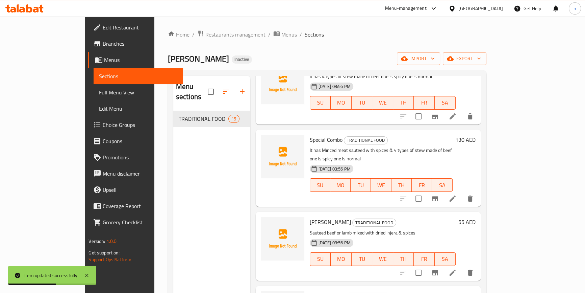
scroll to position [338, 0]
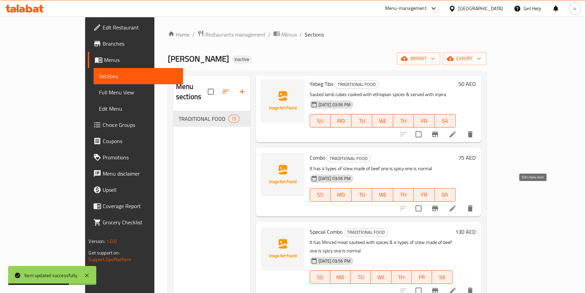
click at [457, 204] on icon at bounding box center [453, 208] width 8 height 8
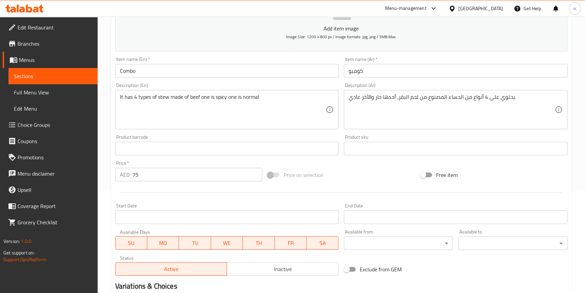
scroll to position [184, 0]
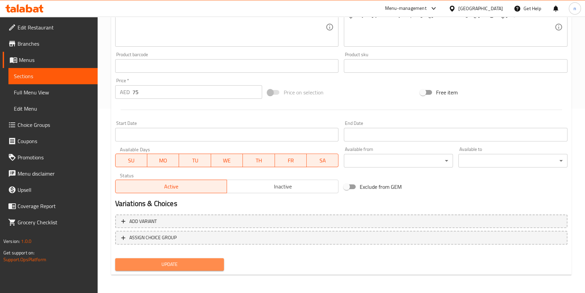
click at [210, 264] on span "Update" at bounding box center [170, 264] width 98 height 8
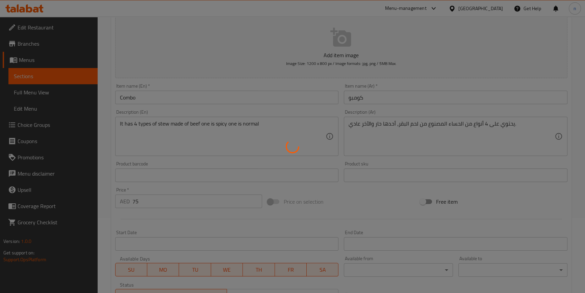
scroll to position [0, 0]
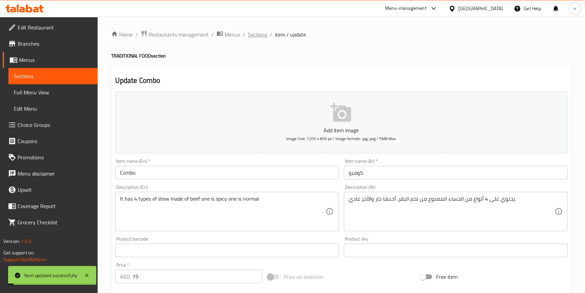
click at [256, 33] on span "Sections" at bounding box center [257, 34] width 19 height 8
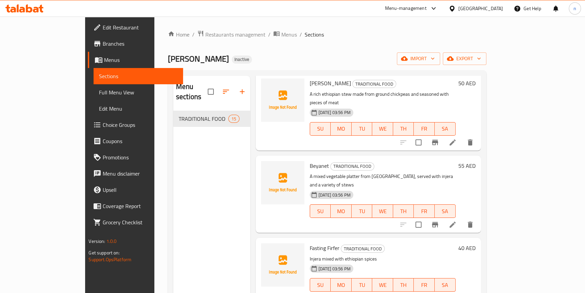
scroll to position [685, 0]
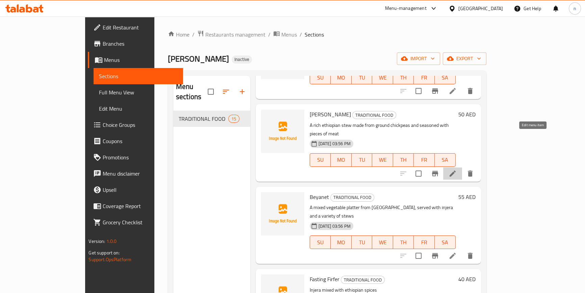
click at [457, 169] on icon at bounding box center [453, 173] width 8 height 8
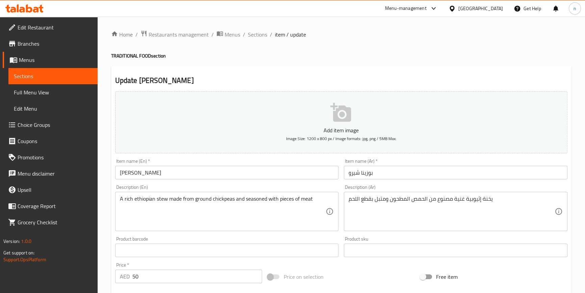
click at [352, 277] on div "Price on selection" at bounding box center [341, 276] width 153 height 18
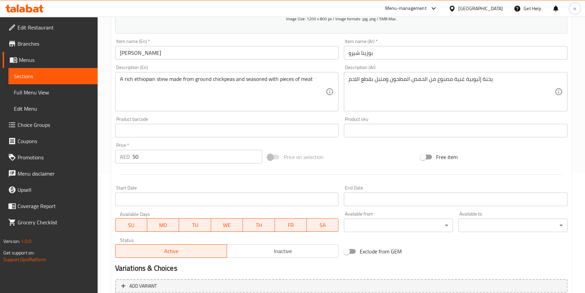
scroll to position [184, 0]
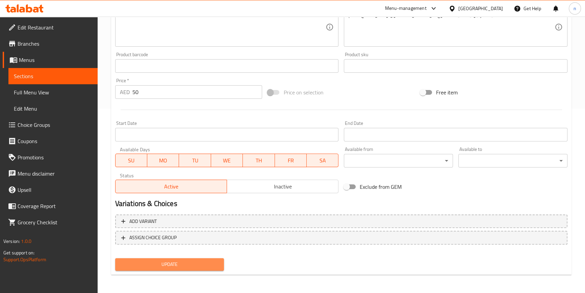
click at [192, 264] on span "Update" at bounding box center [170, 264] width 98 height 8
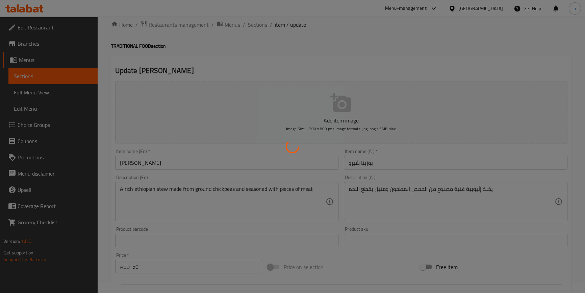
scroll to position [0, 0]
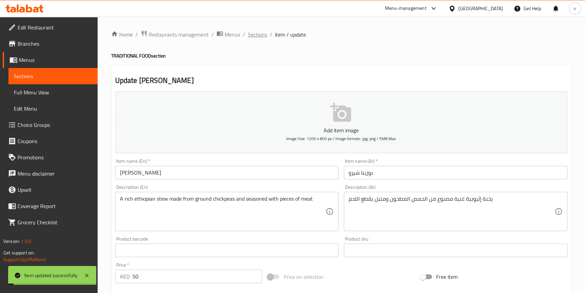
click at [255, 32] on span "Sections" at bounding box center [257, 34] width 19 height 8
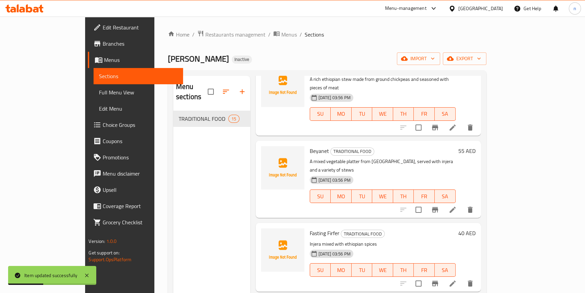
scroll to position [747, 0]
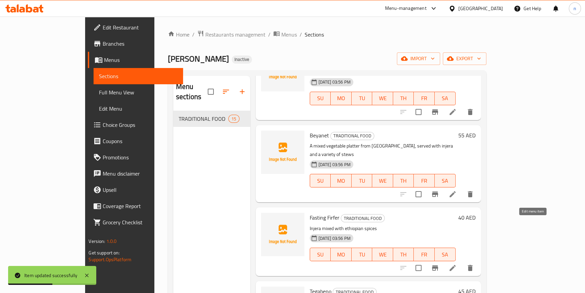
click at [457, 264] on icon at bounding box center [453, 268] width 8 height 8
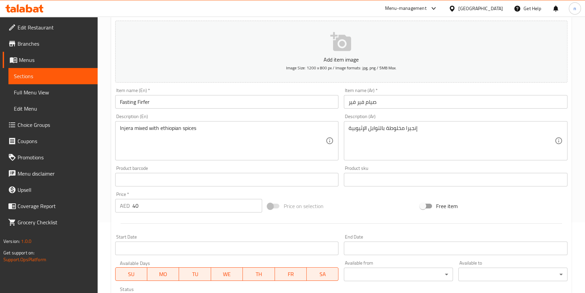
scroll to position [184, 0]
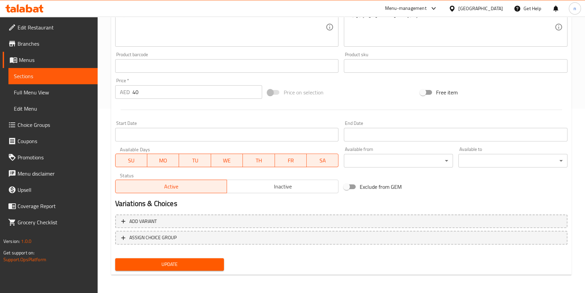
drag, startPoint x: 317, startPoint y: 266, endPoint x: 182, endPoint y: 254, distance: 136.4
click at [265, 257] on div "Update" at bounding box center [342, 264] width 458 height 18
click at [177, 261] on span "Update" at bounding box center [170, 264] width 98 height 8
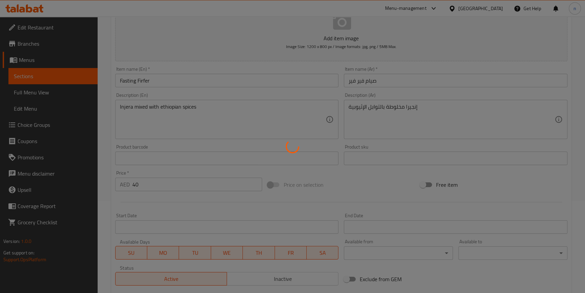
scroll to position [0, 0]
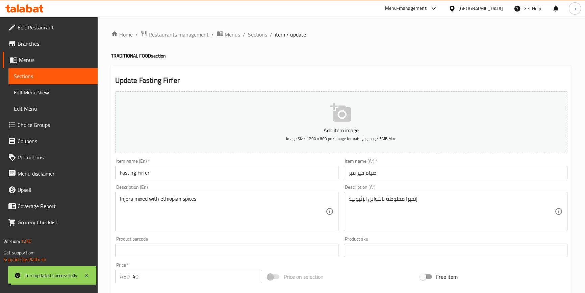
click at [256, 35] on span "Sections" at bounding box center [257, 34] width 19 height 8
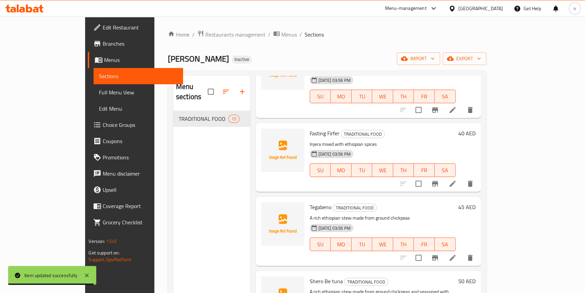
scroll to position [832, 0]
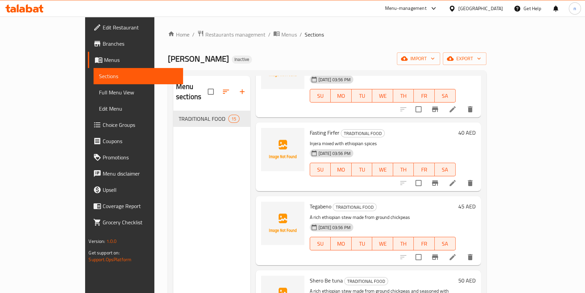
click at [456, 254] on icon at bounding box center [453, 257] width 6 height 6
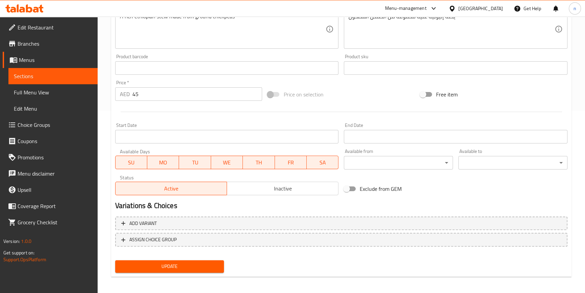
scroll to position [184, 0]
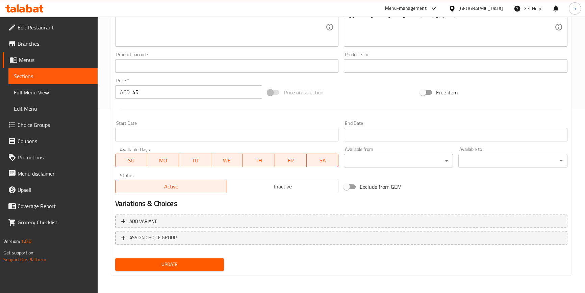
click at [190, 255] on div "Update" at bounding box center [170, 264] width 115 height 18
click at [185, 260] on span "Update" at bounding box center [170, 264] width 98 height 8
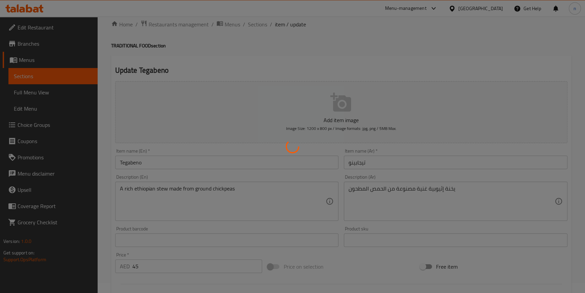
scroll to position [0, 0]
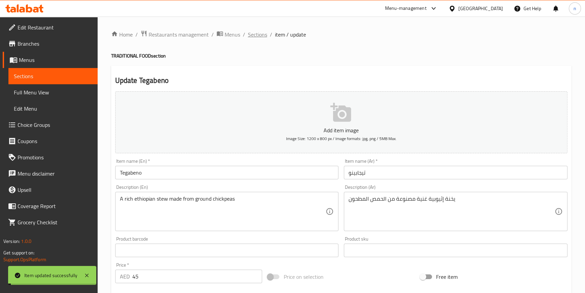
click at [257, 34] on span "Sections" at bounding box center [257, 34] width 19 height 8
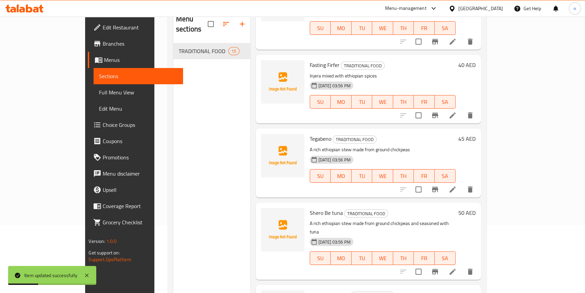
scroll to position [95, 0]
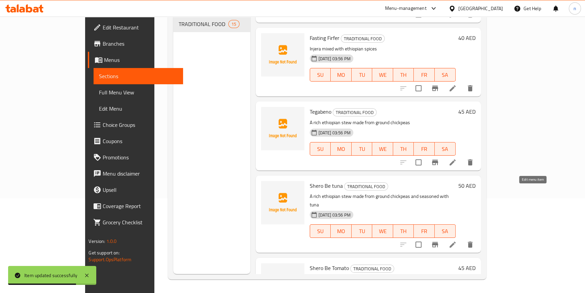
click at [457, 240] on icon at bounding box center [453, 244] width 8 height 8
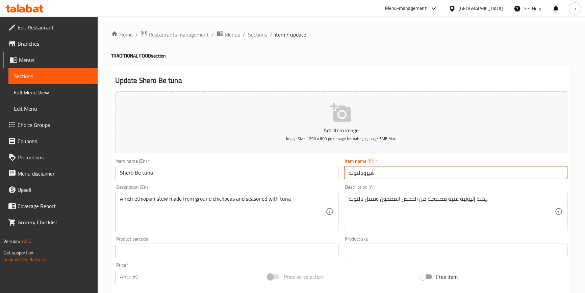
click at [362, 173] on input "شيروبالتونة" at bounding box center [456, 173] width 224 height 14
click at [364, 173] on input "شيروبالتونة" at bounding box center [456, 173] width 224 height 14
click at [360, 174] on input "شيرو بالتونة" at bounding box center [456, 173] width 224 height 14
click at [359, 173] on input "شيرو بي لتونة" at bounding box center [456, 173] width 224 height 14
type input "شيرو بي تونة"
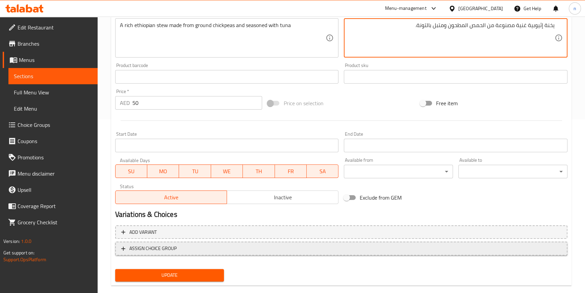
scroll to position [184, 0]
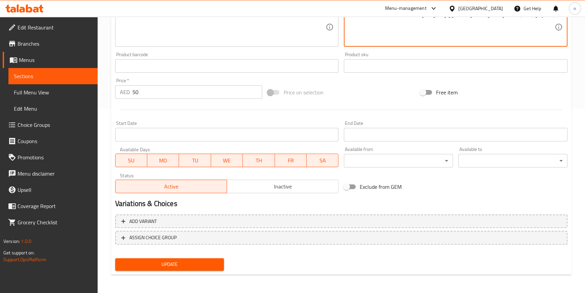
click at [181, 266] on span "Update" at bounding box center [170, 264] width 98 height 8
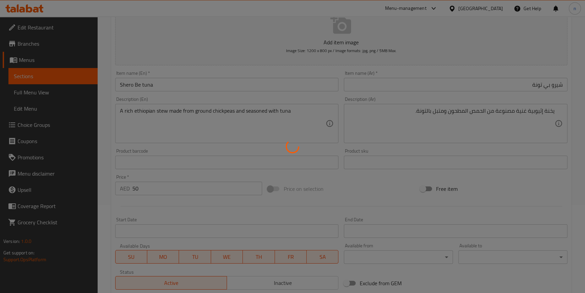
scroll to position [0, 0]
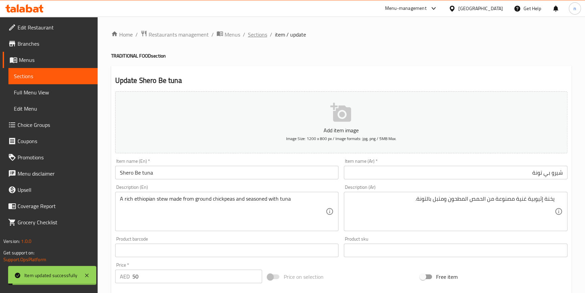
click at [254, 34] on span "Sections" at bounding box center [257, 34] width 19 height 8
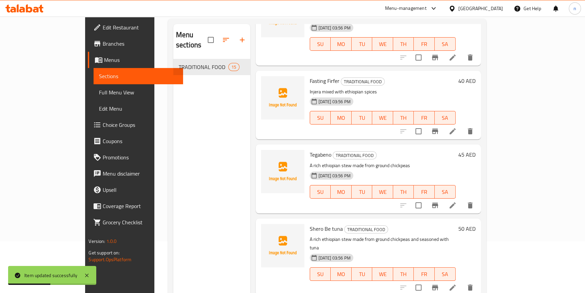
scroll to position [95, 0]
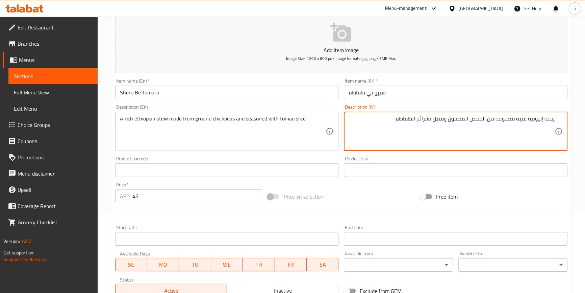
scroll to position [184, 0]
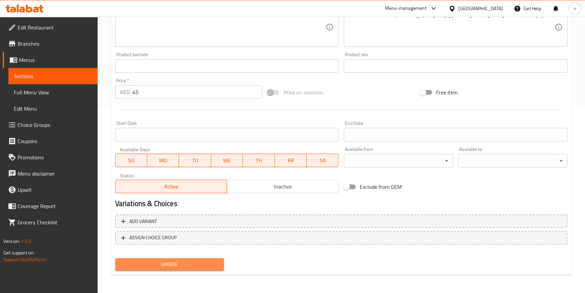
click at [170, 258] on button "Update" at bounding box center [169, 264] width 109 height 13
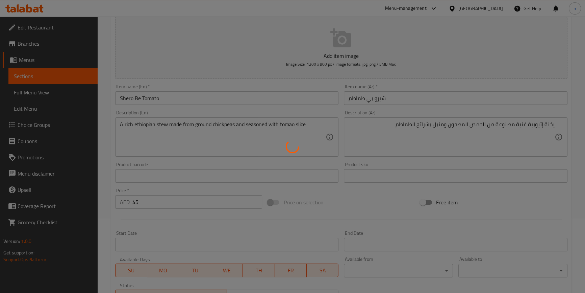
scroll to position [0, 0]
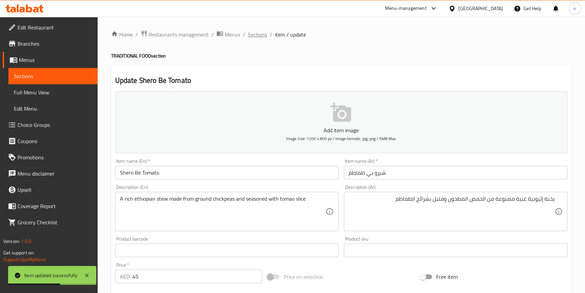
click at [262, 34] on span "Sections" at bounding box center [257, 34] width 19 height 8
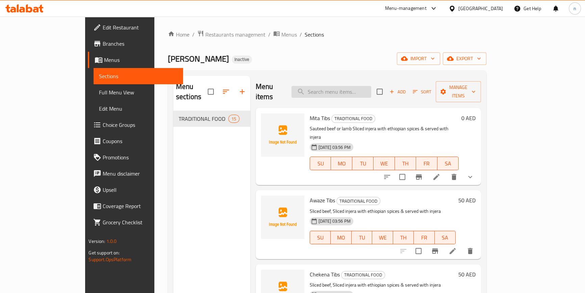
click at [372, 90] on input "search" at bounding box center [332, 92] width 80 height 12
paste input "[PERSON_NAME]"
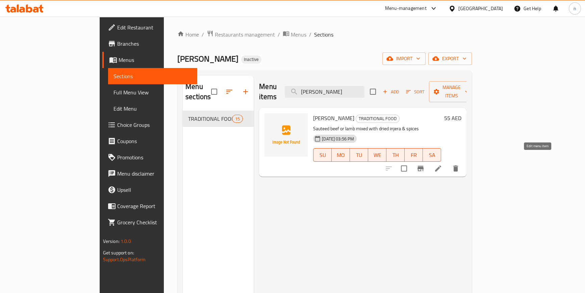
type input "[PERSON_NAME]"
click at [443, 164] on icon at bounding box center [438, 168] width 8 height 8
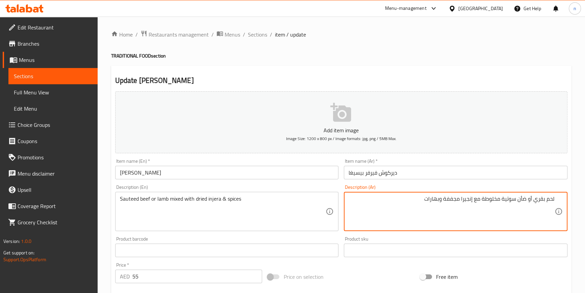
click at [504, 261] on div "Add item image Image Size: 1200 x 800 px / Image formats: jpg, png / 5MB Max. I…" at bounding box center [342, 234] width 458 height 291
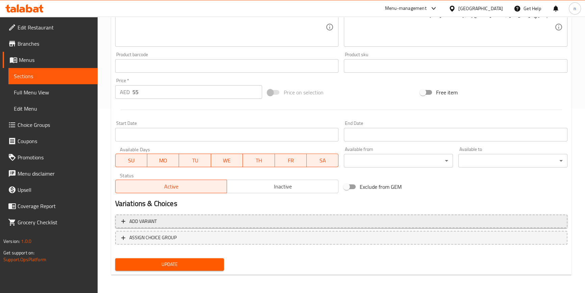
click at [294, 219] on span "Add variant" at bounding box center [341, 221] width 440 height 8
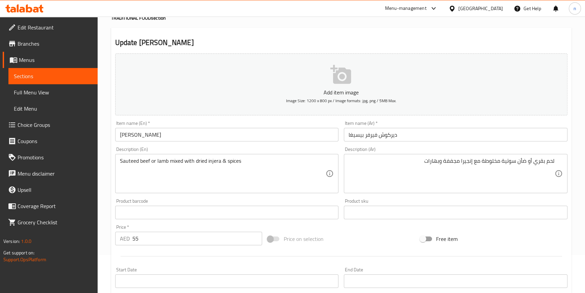
scroll to position [26, 0]
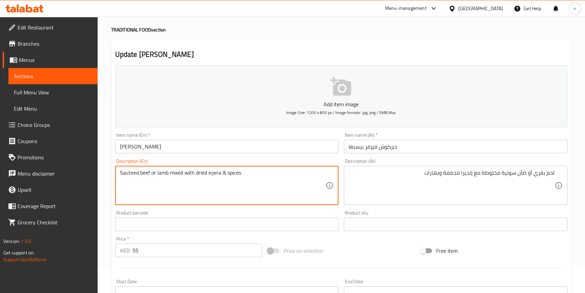
click at [145, 175] on textarea "Sauteed beef or lamb mixed with dried injera & spices" at bounding box center [223, 185] width 206 height 32
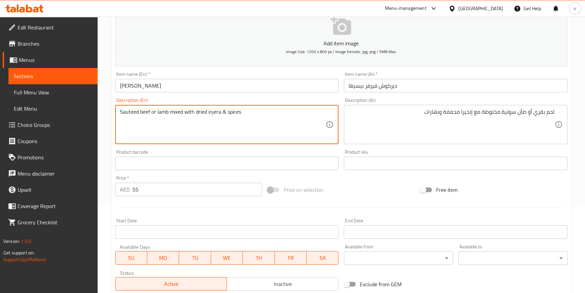
scroll to position [180, 0]
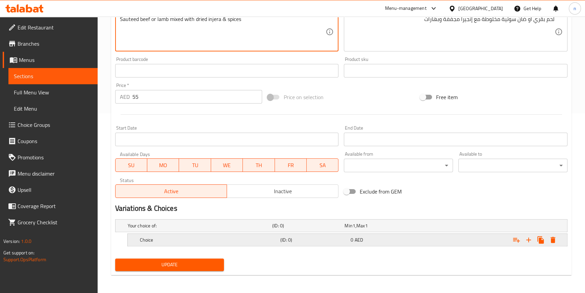
click at [255, 235] on div "Choice" at bounding box center [209, 239] width 141 height 9
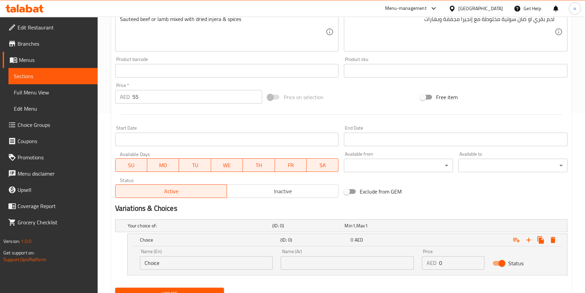
click at [180, 260] on input "Choice" at bounding box center [206, 263] width 133 height 14
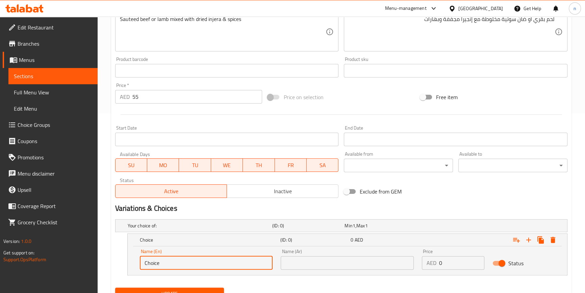
click at [180, 260] on input "Choice" at bounding box center [206, 263] width 133 height 14
paste input "beef"
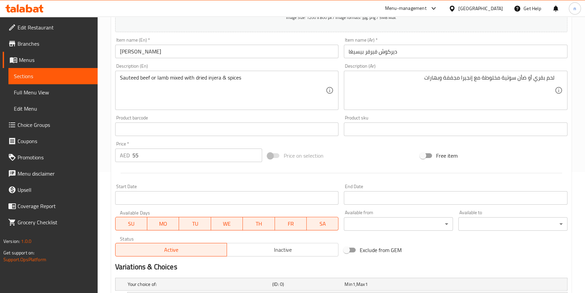
scroll to position [26, 0]
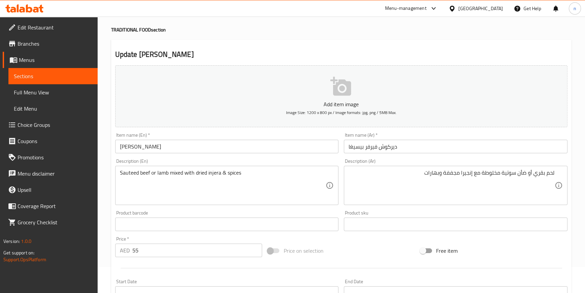
type input "beef"
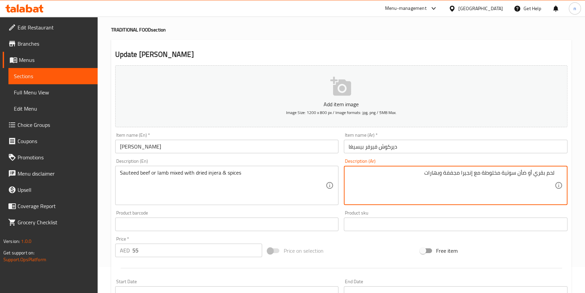
drag, startPoint x: 535, startPoint y: 171, endPoint x: 564, endPoint y: 171, distance: 28.4
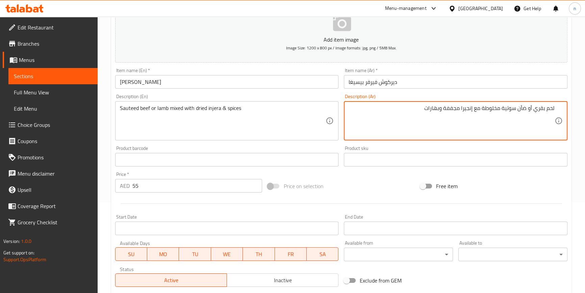
scroll to position [180, 0]
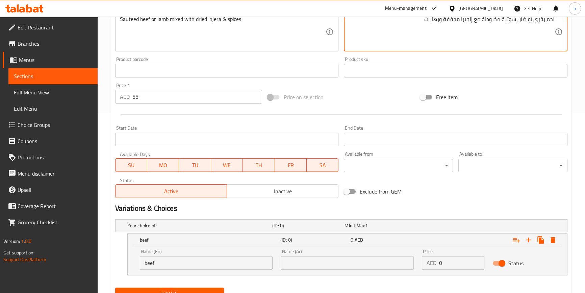
click at [310, 262] on input "text" at bounding box center [347, 263] width 133 height 14
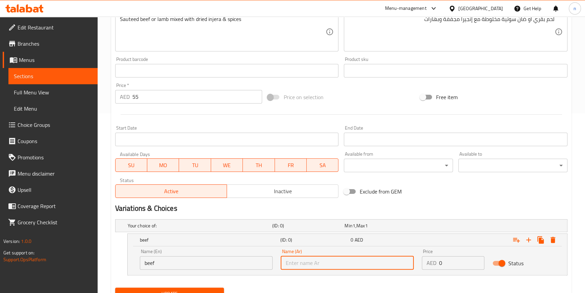
paste input "لحم بقري"
type input "لحم بقري"
click at [456, 262] on input "0" at bounding box center [461, 263] width 45 height 14
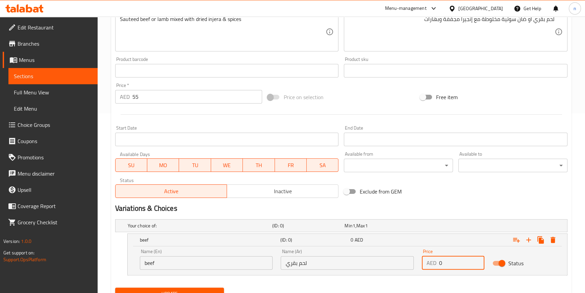
click at [456, 262] on input "0" at bounding box center [461, 263] width 45 height 14
type input "55"
click at [171, 94] on input "55" at bounding box center [198, 97] width 130 height 14
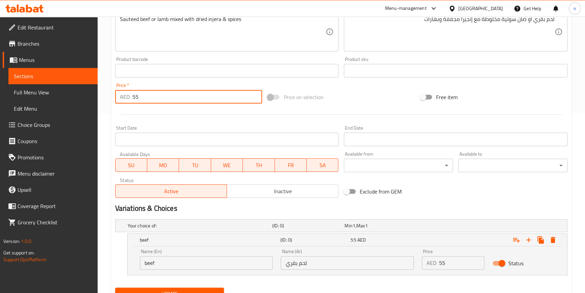
click at [171, 94] on input "55" at bounding box center [198, 97] width 130 height 14
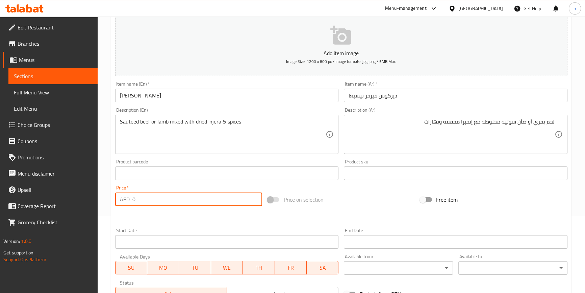
scroll to position [57, 0]
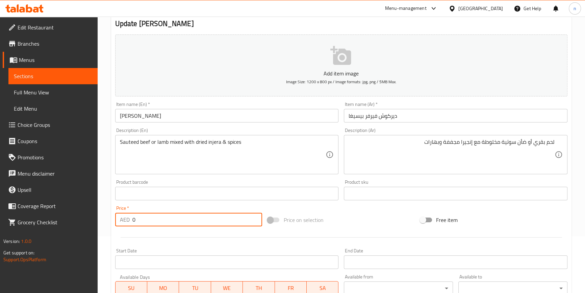
type input "0"
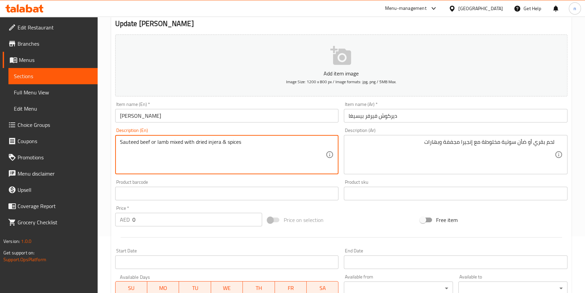
click at [161, 142] on textarea "Sauteed beef or lamb mixed with dried injera & spices" at bounding box center [223, 155] width 206 height 32
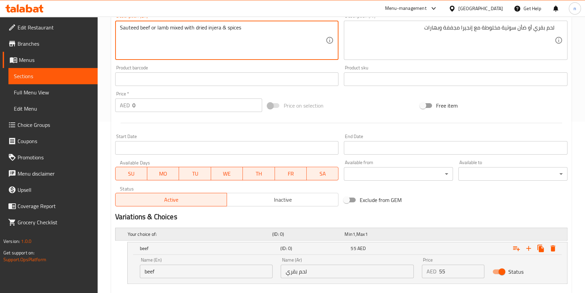
scroll to position [209, 0]
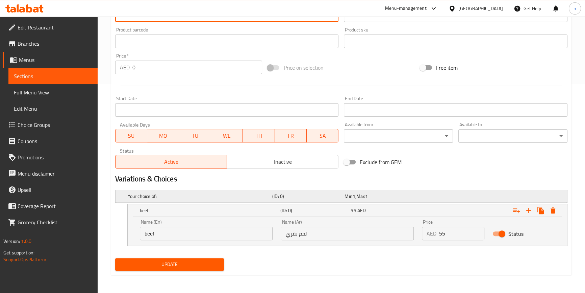
click at [261, 196] on h5 "Your choice of:" at bounding box center [199, 196] width 142 height 7
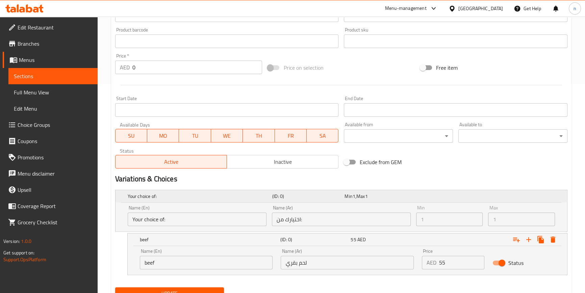
click at [218, 195] on h5 "Your choice of:" at bounding box center [199, 196] width 142 height 7
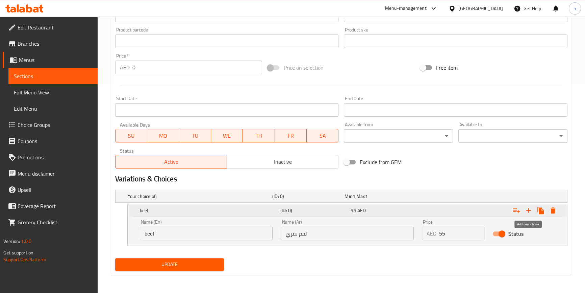
click at [534, 210] on button "Expand" at bounding box center [529, 210] width 12 height 12
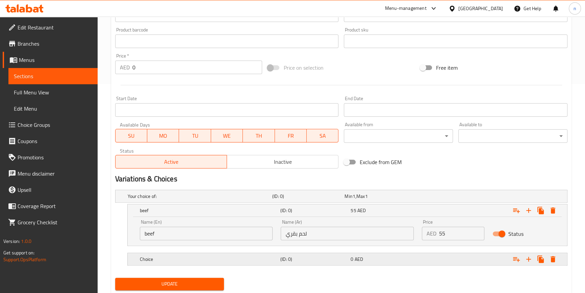
click at [213, 256] on h5 "Choice" at bounding box center [209, 259] width 138 height 7
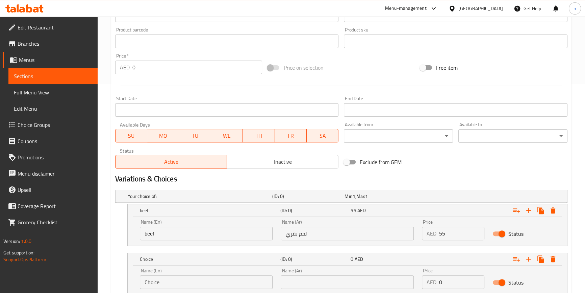
click at [206, 277] on input "Choice" at bounding box center [206, 282] width 133 height 14
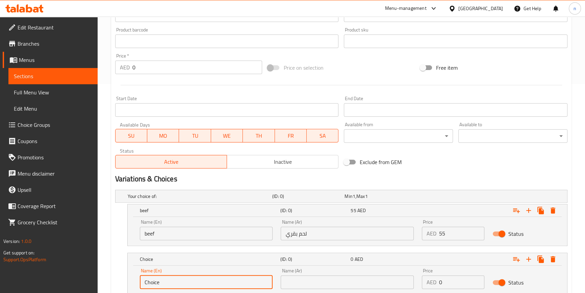
click at [206, 277] on input "Choice" at bounding box center [206, 282] width 133 height 14
paste input "lamb"
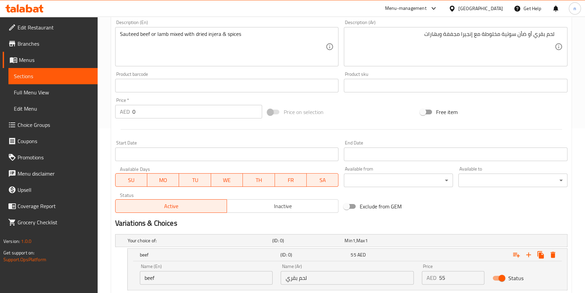
scroll to position [86, 0]
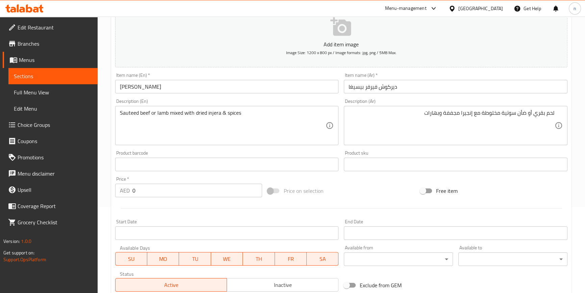
type input "lamb"
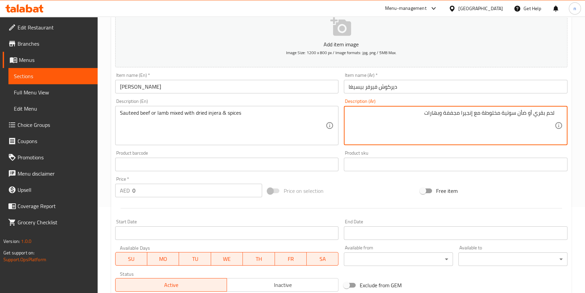
click at [521, 112] on textarea "لحم بقري أو ضأن سوتية مخلوطة مع إنجيرا مجففة وبهارات" at bounding box center [452, 126] width 206 height 32
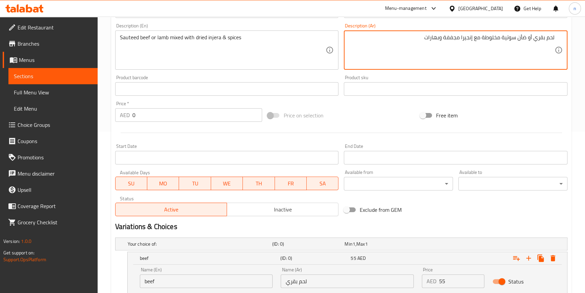
scroll to position [257, 0]
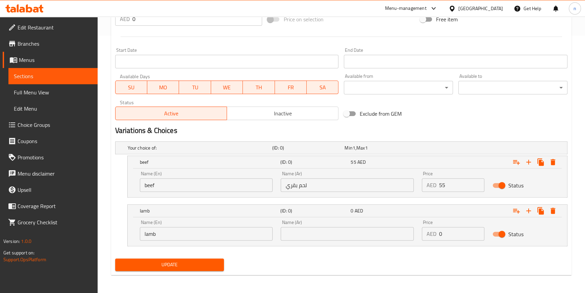
click at [367, 231] on input "text" at bounding box center [347, 234] width 133 height 14
paste input "ضأن"
type input "ضأن"
click at [446, 233] on input "0" at bounding box center [461, 234] width 45 height 14
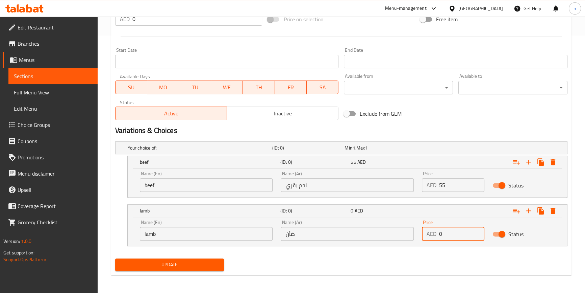
click at [446, 233] on input "0" at bounding box center [461, 234] width 45 height 14
type input "55"
click at [204, 264] on span "Update" at bounding box center [170, 264] width 98 height 8
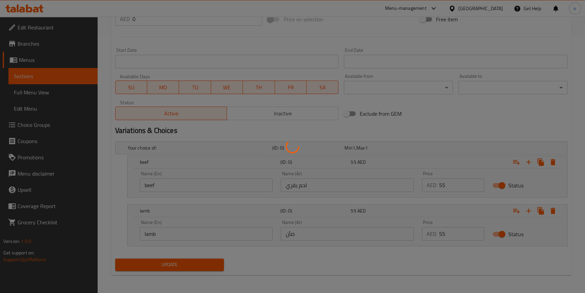
scroll to position [42, 0]
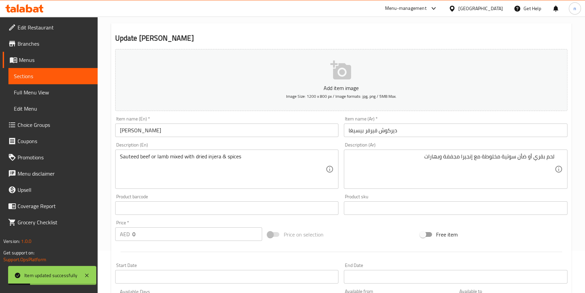
click at [317, 20] on div "Home / Restaurants management / Menus / Sections / item / update TRADITIONAL FO…" at bounding box center [341, 241] width 461 height 507
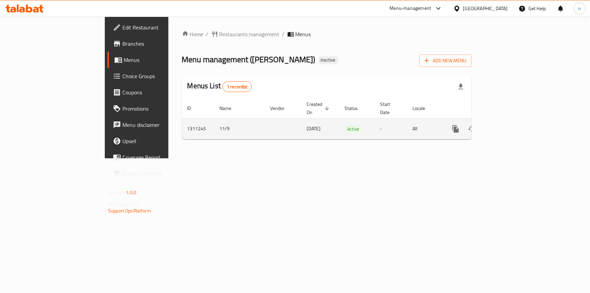
click at [512, 121] on link "enhanced table" at bounding box center [504, 129] width 16 height 16
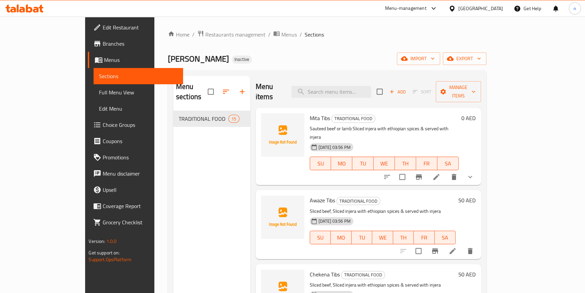
click at [99, 94] on span "Full Menu View" at bounding box center [138, 92] width 78 height 8
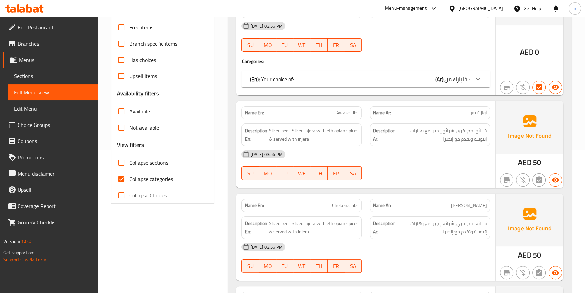
scroll to position [153, 0]
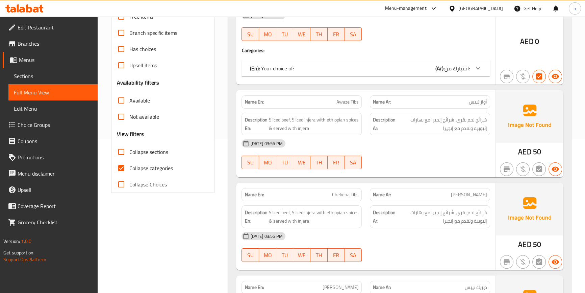
click at [119, 166] on input "Collapse categories" at bounding box center [121, 168] width 16 height 16
checkbox input "false"
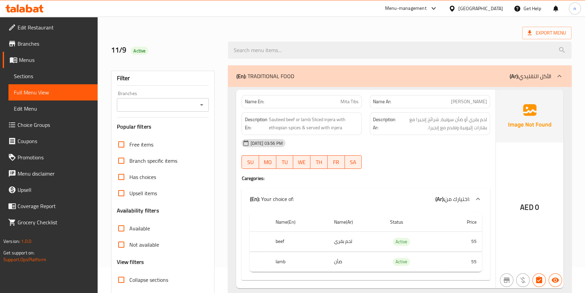
scroll to position [0, 0]
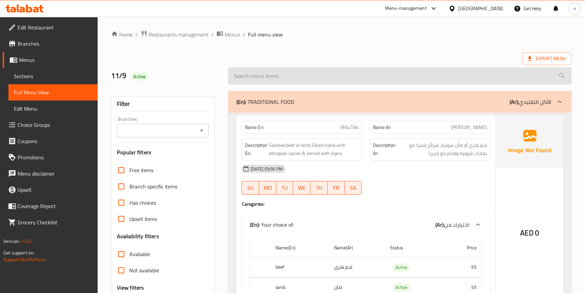
drag, startPoint x: 345, startPoint y: 54, endPoint x: 336, endPoint y: 81, distance: 28.1
click at [345, 54] on div "Export Menu" at bounding box center [341, 58] width 461 height 13
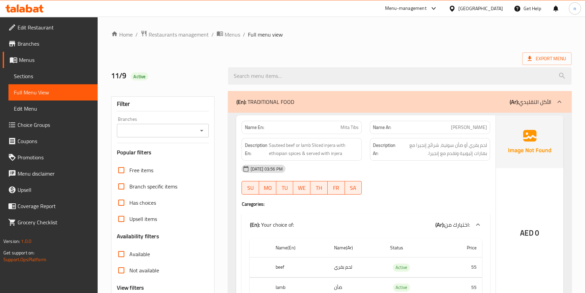
click at [517, 30] on ol "Home / Restaurants management / Menus / Full menu view" at bounding box center [341, 34] width 461 height 9
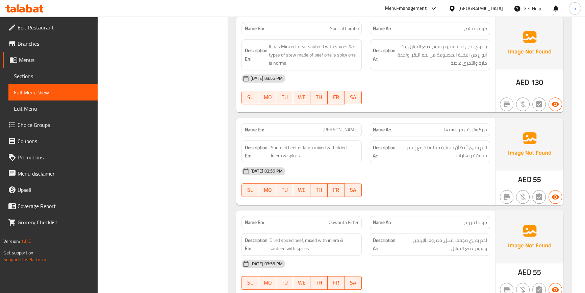
click at [325, 130] on span "[PERSON_NAME]" at bounding box center [341, 129] width 36 height 7
copy span "[PERSON_NAME]"
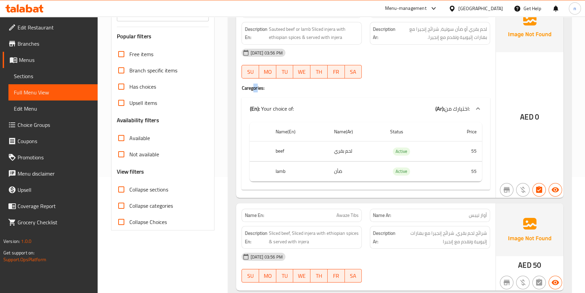
scroll to position [119, 0]
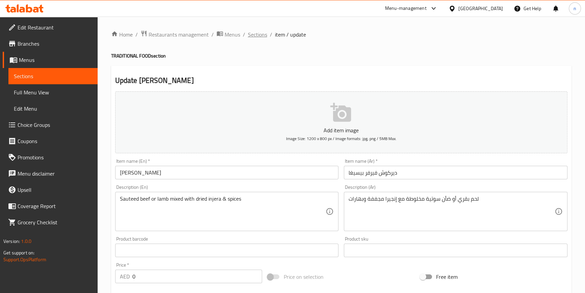
click at [252, 36] on span "Sections" at bounding box center [257, 34] width 19 height 8
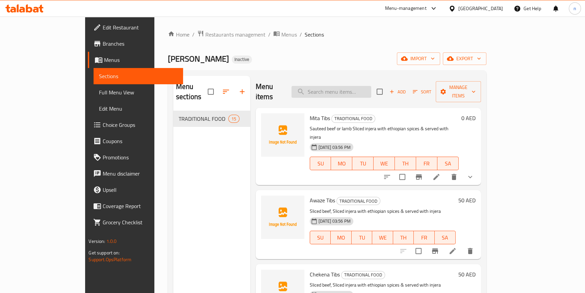
click at [346, 86] on input "search" at bounding box center [332, 92] width 80 height 12
paste input "Combo"
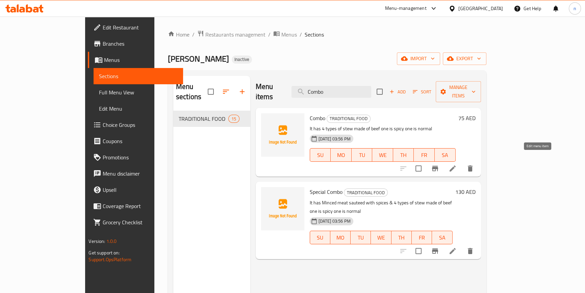
type input "Combo"
click at [456, 165] on icon at bounding box center [453, 168] width 6 height 6
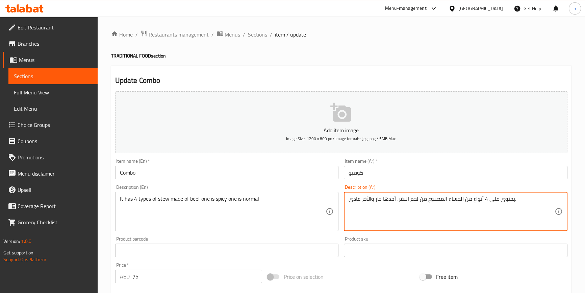
click at [451, 203] on textarea "يحتوي على 4 أنواع من الحساء المصنوع من لحم البقر، أحدها حار والآخر عادي." at bounding box center [452, 211] width 206 height 32
click at [504, 201] on textarea "يحتوي على 4 أنواع من يخنة المصنوع من لحم البقر، أحدها حار والآخر عادي." at bounding box center [452, 211] width 206 height 32
type textarea "يحتوي على 4 أنواع من اليخنة المصنوع من لحم البقر، أحدها حار والآخر عادي."
click at [496, 277] on div "Free item" at bounding box center [494, 276] width 153 height 18
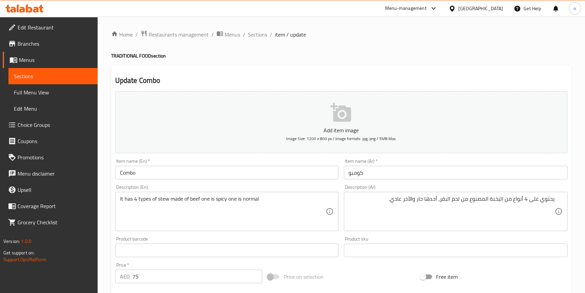
scroll to position [184, 0]
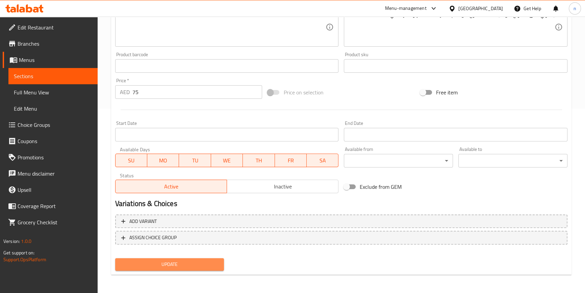
click at [210, 261] on span "Update" at bounding box center [170, 264] width 98 height 8
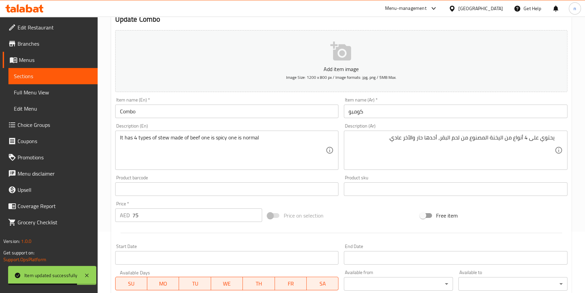
scroll to position [0, 0]
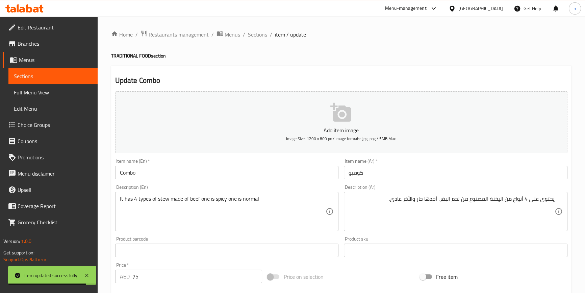
click at [254, 38] on span "Sections" at bounding box center [257, 34] width 19 height 8
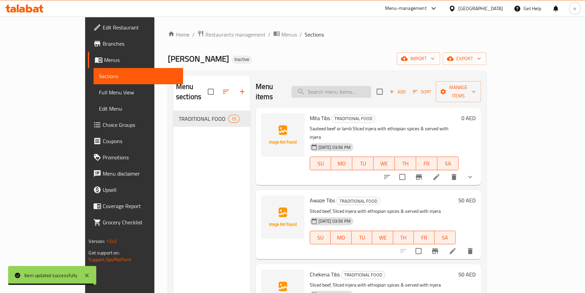
click at [355, 87] on input "search" at bounding box center [332, 92] width 80 height 12
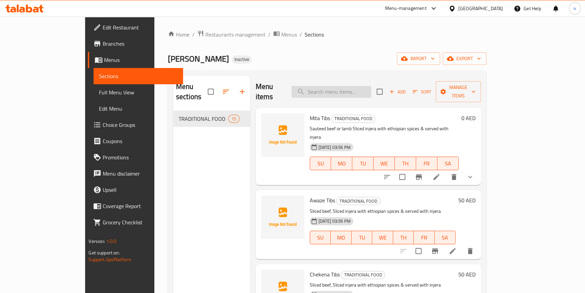
paste input "Beyanet"
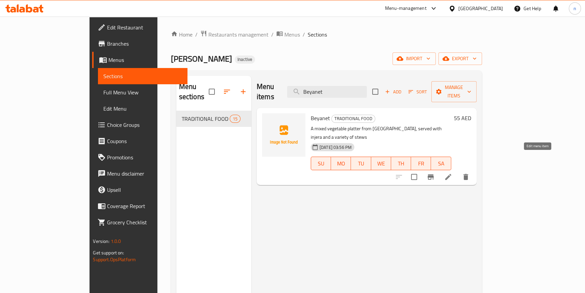
type input "Beyanet"
click at [453, 173] on icon at bounding box center [449, 177] width 8 height 8
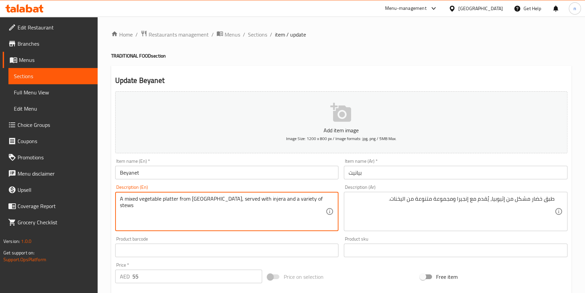
drag, startPoint x: 254, startPoint y: 198, endPoint x: 328, endPoint y: 205, distance: 74.6
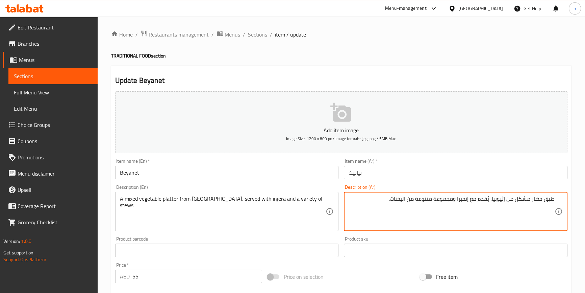
drag, startPoint x: 392, startPoint y: 199, endPoint x: 457, endPoint y: 204, distance: 64.8
type textarea "طبق خضار مشكل من إثيوبيا، يُقدم مع إنجيرا وتنوع من اليخنات."
click at [400, 210] on textarea "طبق خضار مشكل من إثيوبيا، يُقدم مع إنجيرا وتنوع من اليخنات." at bounding box center [452, 211] width 206 height 32
click at [361, 265] on div "Add item image Image Size: 1200 x 800 px / Image formats: jpg, png / 5MB Max. I…" at bounding box center [342, 234] width 458 height 291
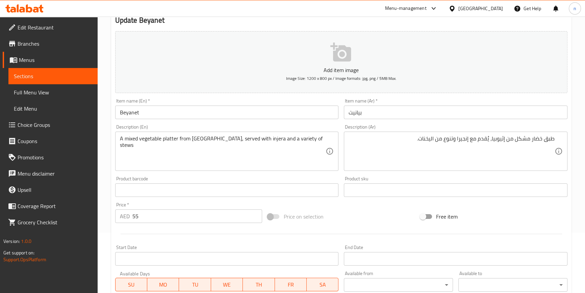
scroll to position [184, 0]
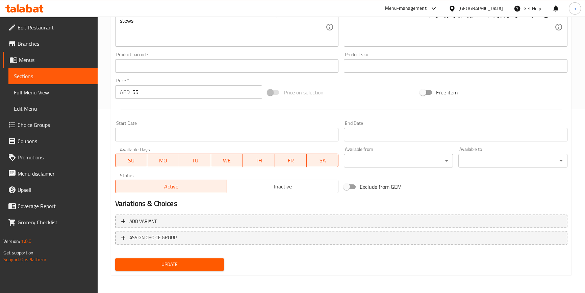
click at [183, 250] on nav at bounding box center [341, 249] width 453 height 5
click at [165, 262] on span "Update" at bounding box center [170, 264] width 98 height 8
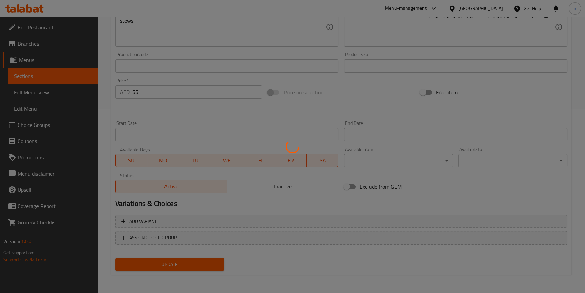
scroll to position [0, 0]
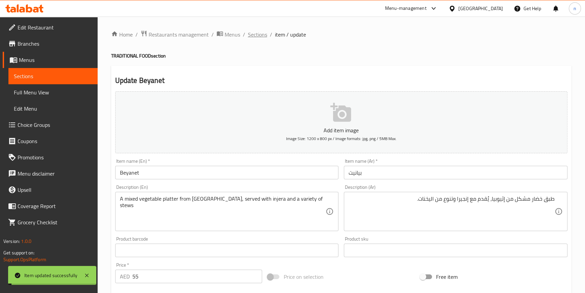
click at [251, 37] on span "Sections" at bounding box center [257, 34] width 19 height 8
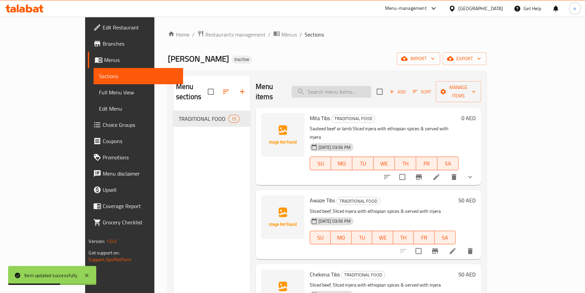
click at [372, 90] on input "search" at bounding box center [332, 92] width 80 height 12
paste input "Fasting Firfer"
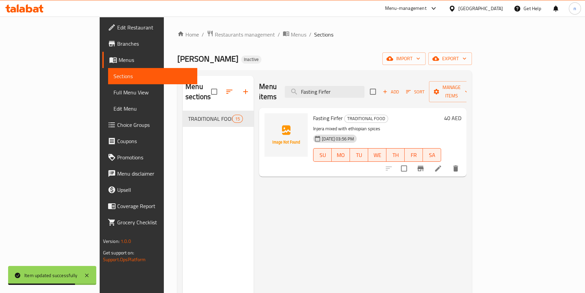
type input "Fasting Firfer"
click at [443, 164] on icon at bounding box center [438, 168] width 8 height 8
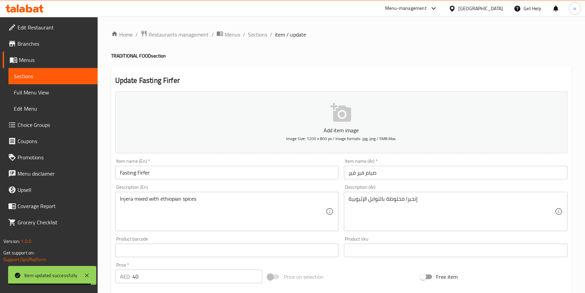
click at [373, 173] on input "صيام فير فير" at bounding box center [456, 173] width 224 height 14
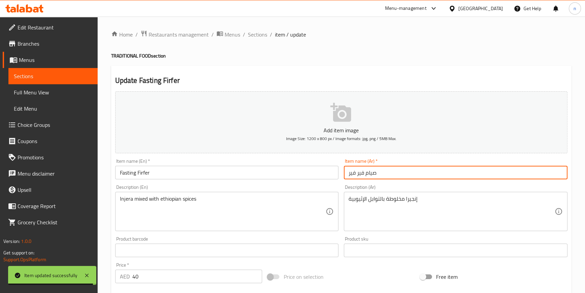
click at [373, 173] on input "صيام فير فير" at bounding box center [456, 173] width 224 height 14
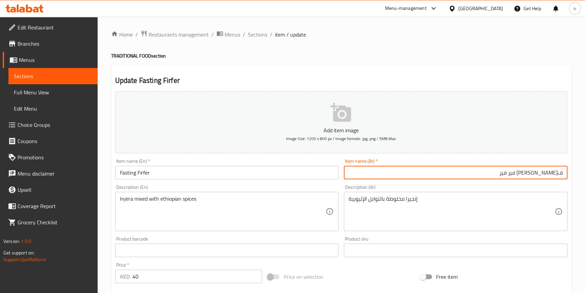
type input "فاستينج فير فير"
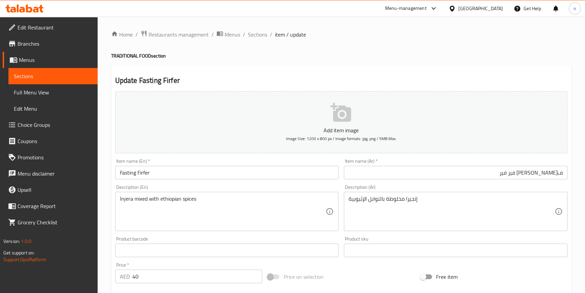
click at [110, 267] on div "Home / Restaurants management / Menus / Sections / item / update TRADITIONAL FO…" at bounding box center [342, 247] width 488 height 461
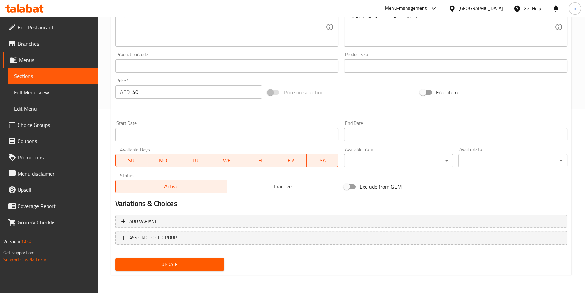
click at [161, 265] on span "Update" at bounding box center [170, 264] width 98 height 8
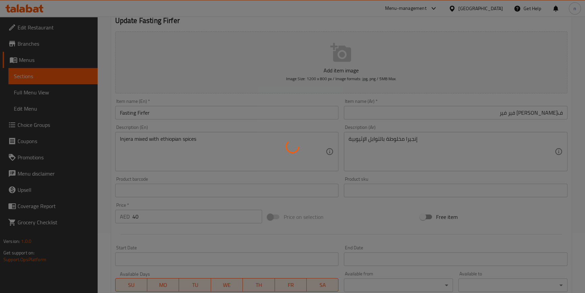
scroll to position [0, 0]
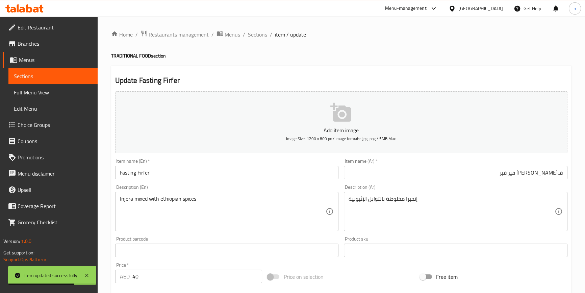
click at [39, 44] on span "Branches" at bounding box center [55, 44] width 75 height 8
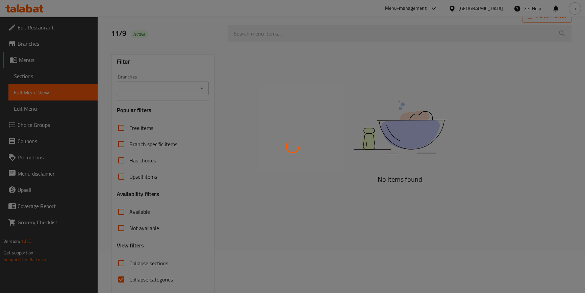
scroll to position [67, 0]
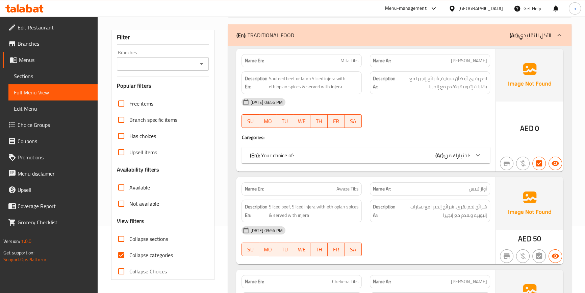
click at [120, 254] on input "Collapse categories" at bounding box center [121, 255] width 16 height 16
checkbox input "false"
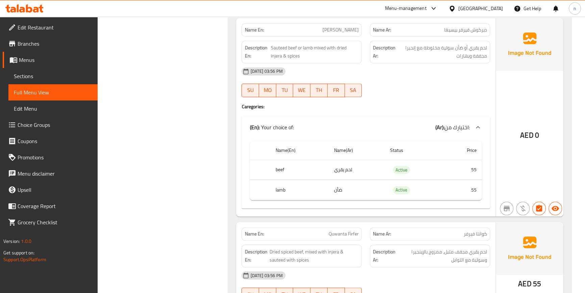
scroll to position [804, 0]
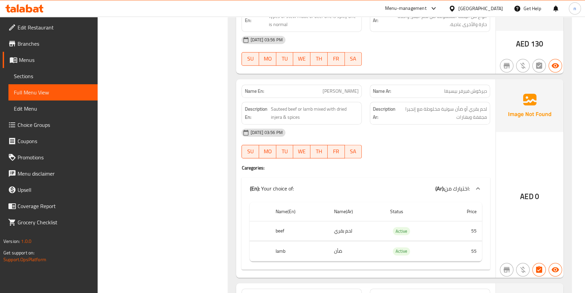
click at [142, 137] on div "Filter Branches Branches Popular filters Free items Branch specific items Has c…" at bounding box center [165, 113] width 117 height 1661
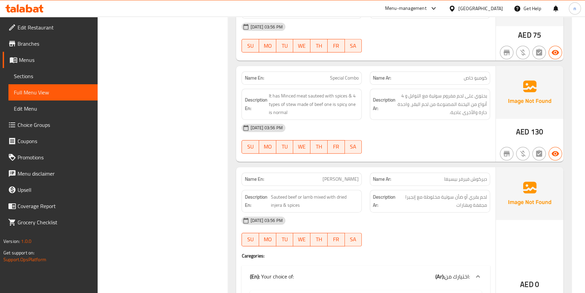
scroll to position [712, 0]
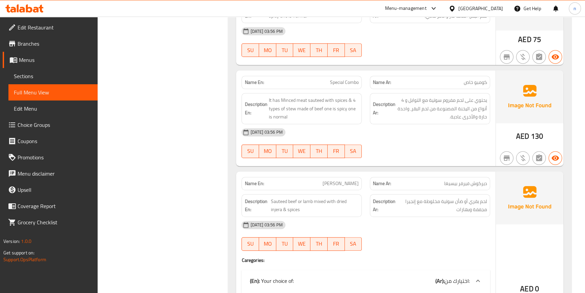
drag, startPoint x: 174, startPoint y: 182, endPoint x: 181, endPoint y: 183, distance: 7.1
click at [174, 182] on div "Filter Branches Branches Popular filters Free items Branch specific items Has c…" at bounding box center [165, 205] width 117 height 1661
click at [191, 110] on div "Filter Branches Branches Popular filters Free items Branch specific items Has c…" at bounding box center [165, 205] width 117 height 1661
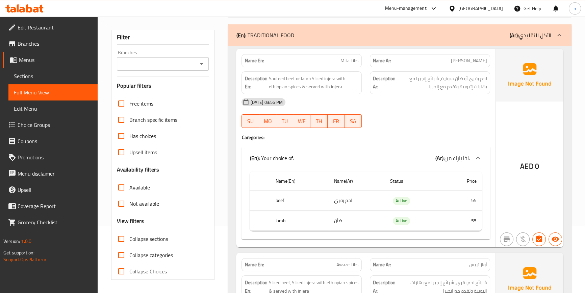
scroll to position [0, 0]
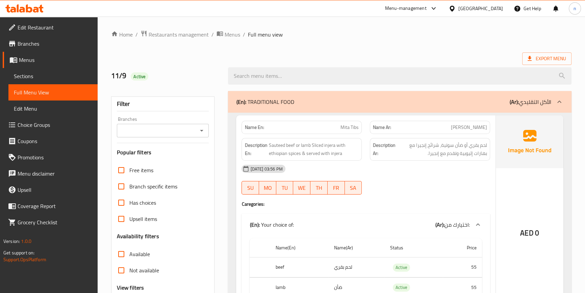
click at [369, 53] on div "Export Menu" at bounding box center [341, 58] width 461 height 13
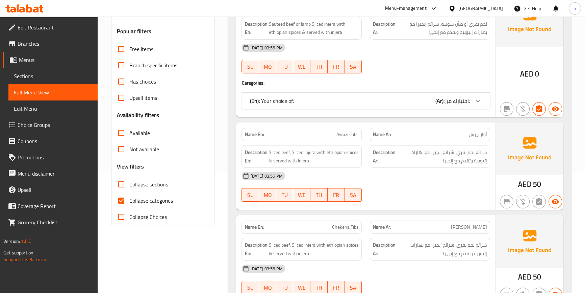
scroll to position [123, 0]
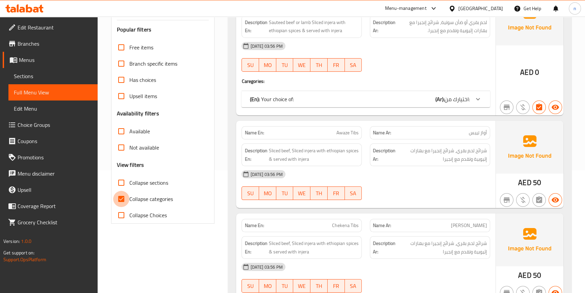
click at [118, 196] on input "Collapse categories" at bounding box center [121, 199] width 16 height 16
checkbox input "false"
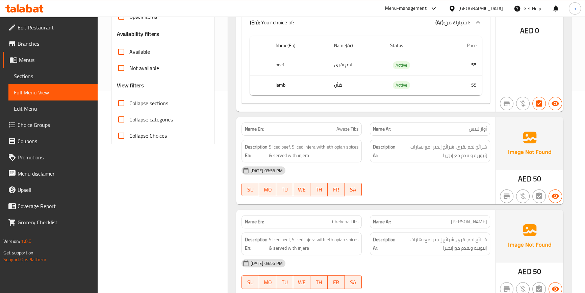
scroll to position [215, 0]
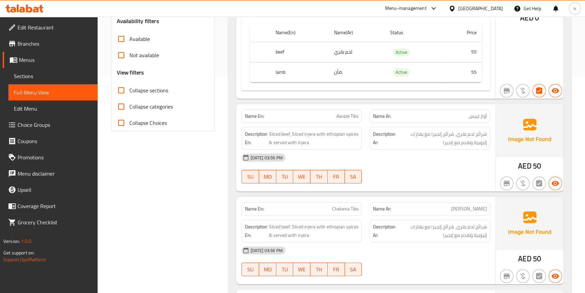
click at [447, 164] on div "[DATE] 03:56 PM" at bounding box center [366, 157] width 257 height 16
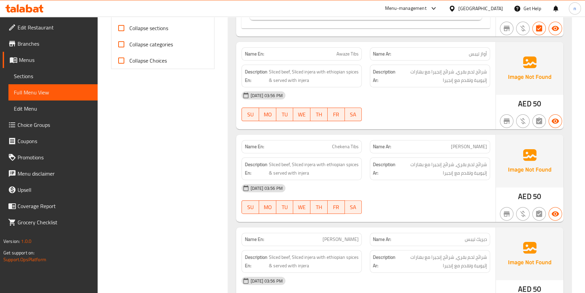
scroll to position [338, 0]
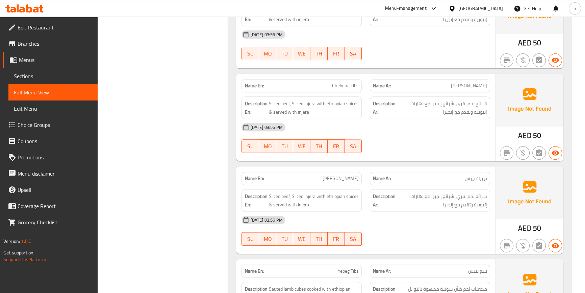
click at [452, 137] on div "[DATE] 03:56 PM SU MO TU WE TH FR SA" at bounding box center [366, 138] width 257 height 38
click at [451, 143] on div "[DATE] 03:56 PM SU MO TU WE TH FR SA" at bounding box center [366, 138] width 257 height 38
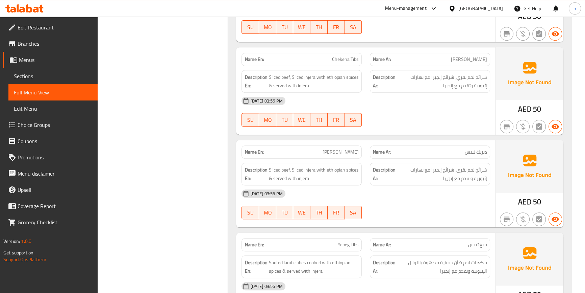
scroll to position [399, 0]
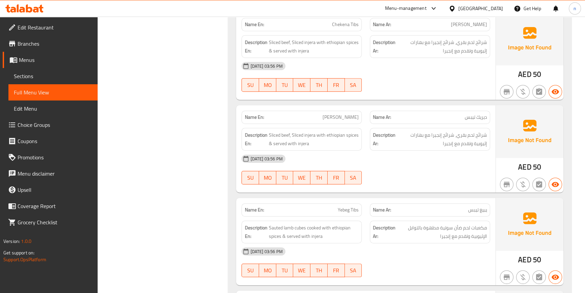
click at [465, 169] on div "[DATE] 03:56 PM SU MO TU WE TH FR SA" at bounding box center [366, 169] width 257 height 38
drag, startPoint x: 137, startPoint y: 205, endPoint x: 131, endPoint y: 200, distance: 7.2
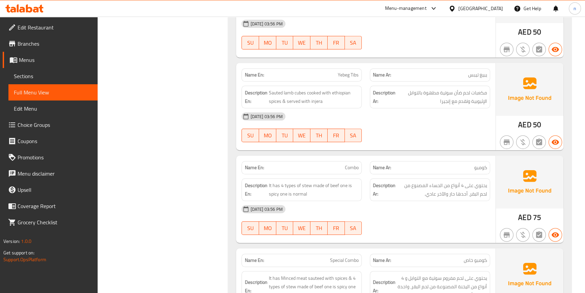
scroll to position [553, 0]
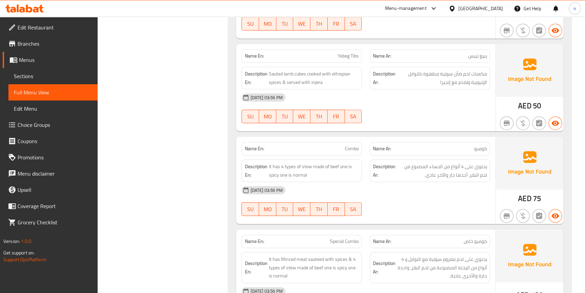
click at [409, 115] on div "[DATE] 03:56 PM SU MO TU WE TH FR SA" at bounding box center [366, 108] width 257 height 38
click at [443, 99] on div "[DATE] 03:56 PM" at bounding box center [366, 97] width 257 height 16
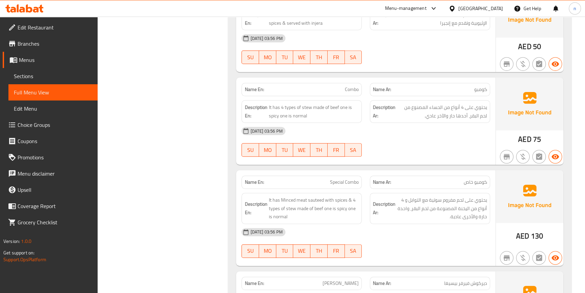
scroll to position [615, 0]
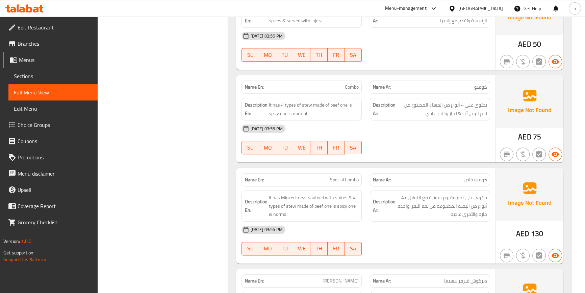
click at [348, 85] on span "Combo" at bounding box center [352, 86] width 14 height 7
copy span "Combo"
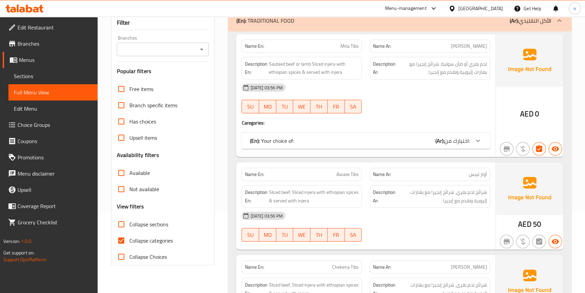
scroll to position [153, 0]
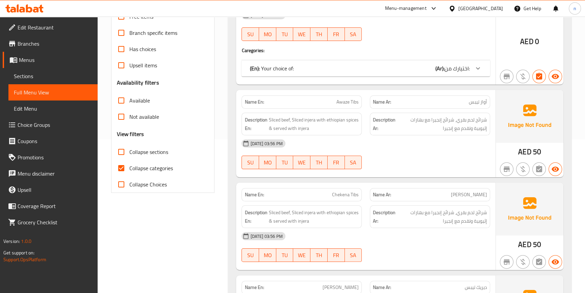
click at [122, 165] on input "Collapse categories" at bounding box center [121, 168] width 16 height 16
checkbox input "false"
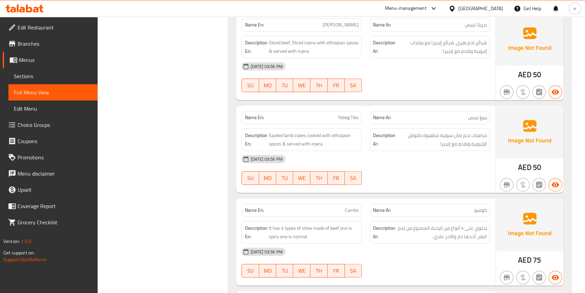
scroll to position [645, 0]
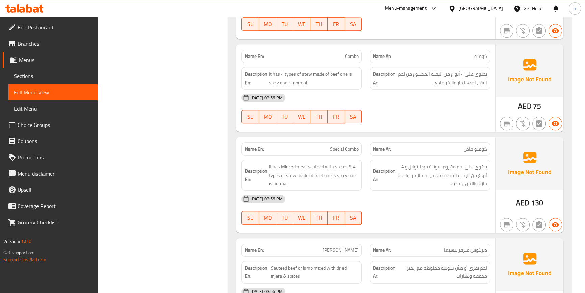
click at [427, 116] on div "[DATE] 03:56 PM SU MO TU WE TH FR SA" at bounding box center [366, 109] width 257 height 38
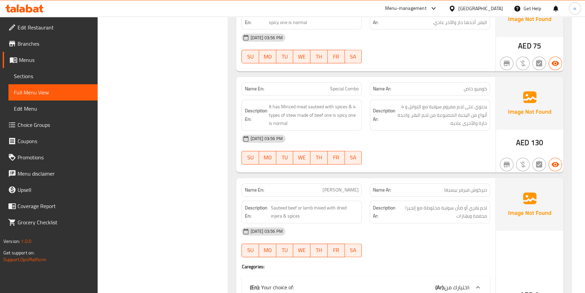
scroll to position [707, 0]
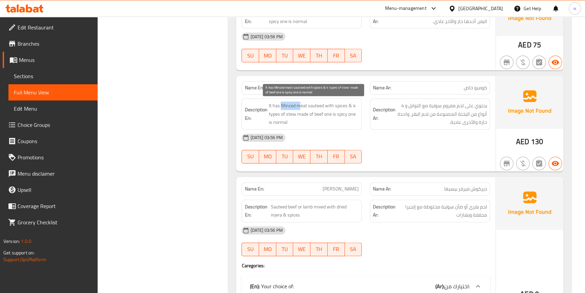
drag, startPoint x: 282, startPoint y: 105, endPoint x: 301, endPoint y: 105, distance: 19.6
click at [301, 105] on span "It has Minced meat sauteed with spices & 4 types of stew made of beef one is sp…" at bounding box center [314, 113] width 90 height 25
click at [297, 103] on span "It has Minced meat sauteed with spices & 4 types of stew made of beef one is sp…" at bounding box center [314, 113] width 90 height 25
drag, startPoint x: 286, startPoint y: 105, endPoint x: 307, endPoint y: 104, distance: 21.6
click at [307, 104] on span "It has Minced meat sauteed with spices & 4 types of stew made of beef one is sp…" at bounding box center [314, 113] width 90 height 25
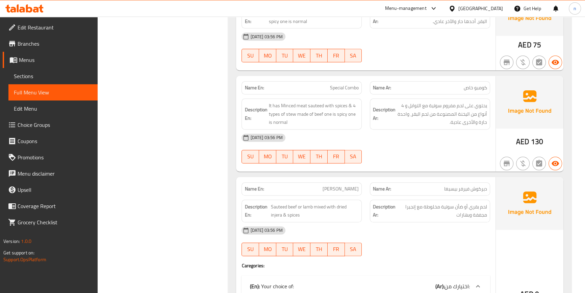
click at [469, 153] on div "11-09-2025 03:56 PM SU MO TU WE TH FR SA" at bounding box center [366, 148] width 257 height 38
click at [195, 190] on div "Filter Branches Branches Popular filters Free items Branch specific items Has c…" at bounding box center [165, 210] width 117 height 1661
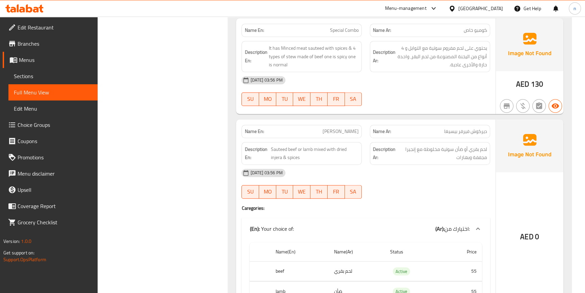
scroll to position [768, 0]
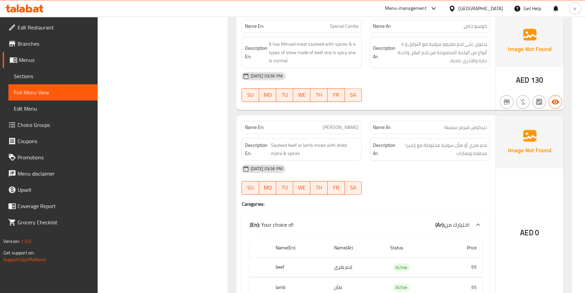
click at [435, 177] on div "11-09-2025 03:56 PM SU MO TU WE TH FR SA" at bounding box center [366, 180] width 257 height 38
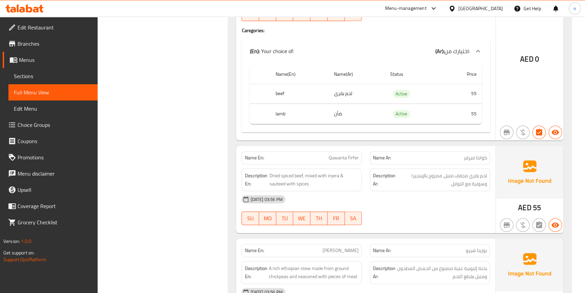
scroll to position [953, 0]
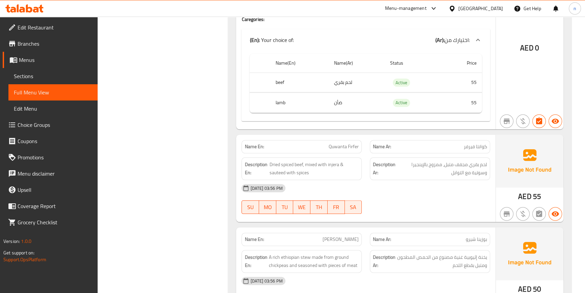
click at [448, 189] on div "[DATE] 03:56 PM" at bounding box center [366, 188] width 257 height 16
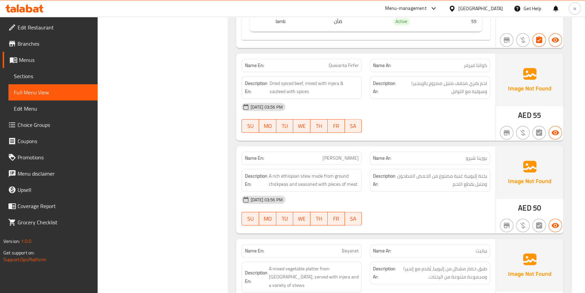
scroll to position [1045, 0]
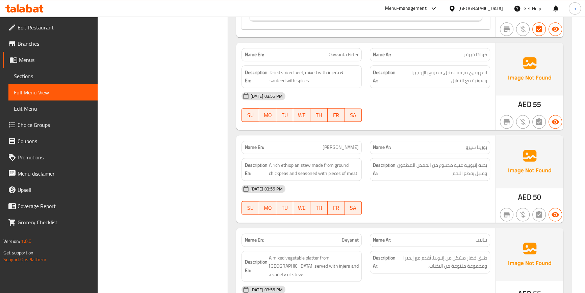
click at [450, 192] on div "[DATE] 03:56 PM" at bounding box center [366, 189] width 257 height 16
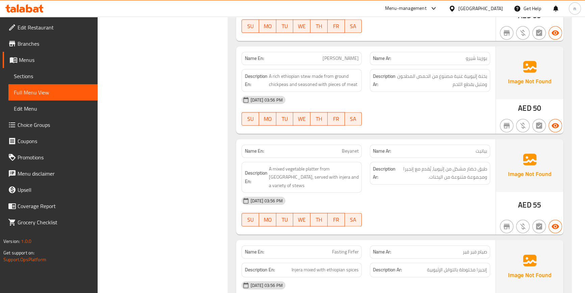
scroll to position [1137, 0]
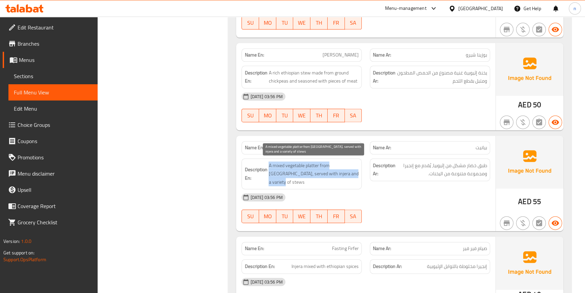
copy span "A mixed vegetable platter from [GEOGRAPHIC_DATA], served with injera and a vari…"
drag, startPoint x: 270, startPoint y: 164, endPoint x: 351, endPoint y: 174, distance: 81.8
click at [351, 174] on span "A mixed vegetable platter from [GEOGRAPHIC_DATA], served with injera and a vari…" at bounding box center [314, 173] width 90 height 25
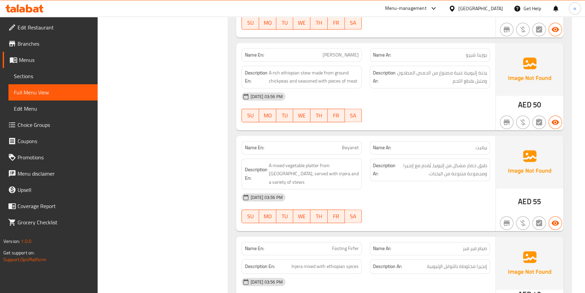
click at [343, 149] on span "Beyanet" at bounding box center [350, 147] width 17 height 7
copy span "Beyanet"
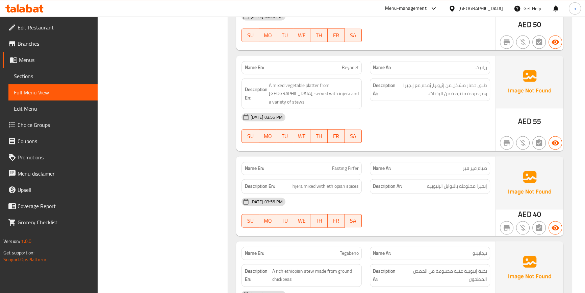
scroll to position [1260, 0]
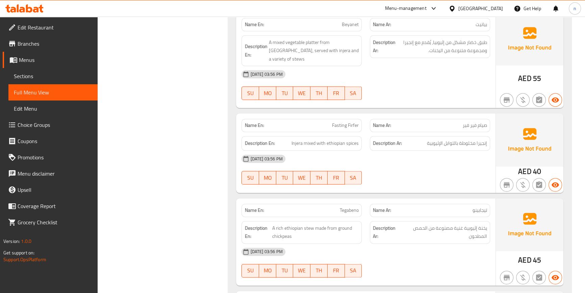
click at [339, 122] on span "Fasting Firfer" at bounding box center [345, 125] width 27 height 7
copy span "Fasting"
click at [372, 150] on div "[DATE] 03:56 PM" at bounding box center [366, 158] width 257 height 16
click at [347, 122] on span "Fasting Firfer" at bounding box center [345, 125] width 27 height 7
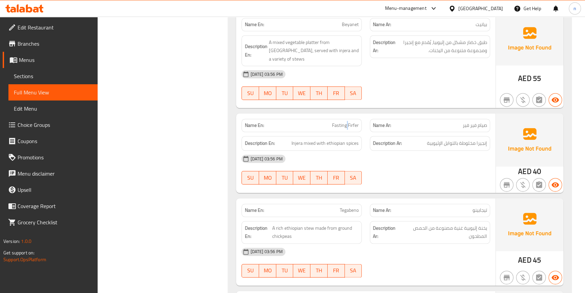
click at [347, 122] on span "Fasting Firfer" at bounding box center [345, 125] width 27 height 7
copy span "Fasting Firfer"
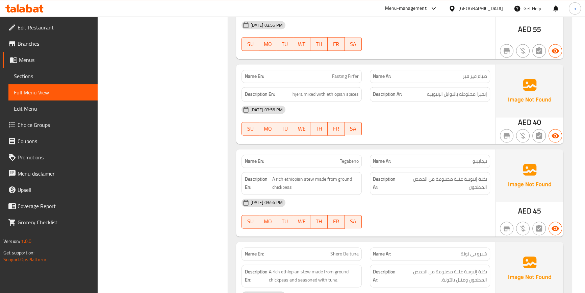
scroll to position [1321, 0]
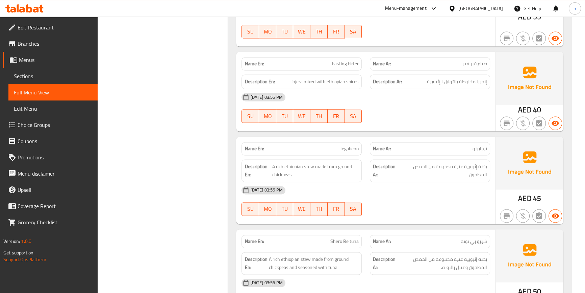
click at [421, 182] on div "[DATE] 03:56 PM" at bounding box center [366, 190] width 257 height 16
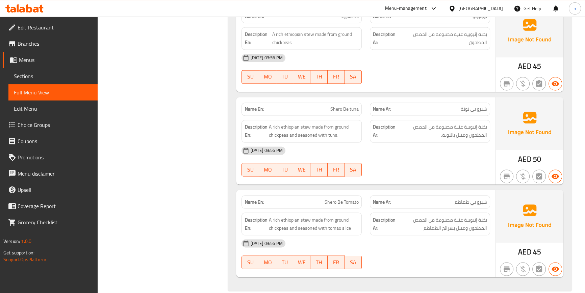
scroll to position [1454, 0]
click at [450, 148] on div "11-09-2025 03:56 PM SU MO TU WE TH FR SA" at bounding box center [366, 161] width 257 height 38
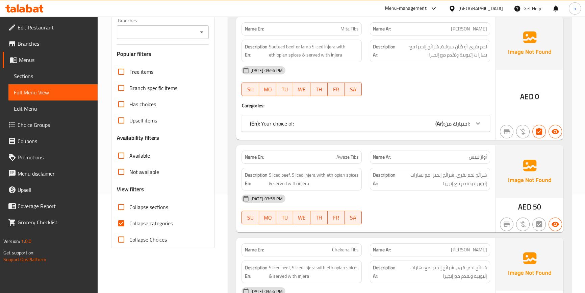
scroll to position [135, 0]
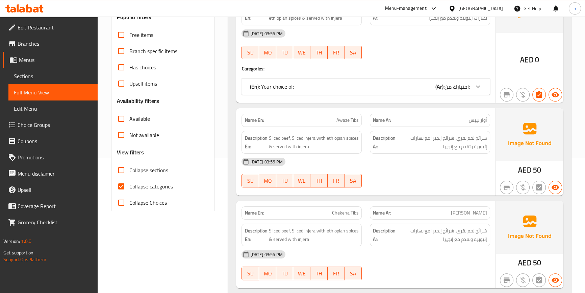
click at [125, 188] on input "Collapse categories" at bounding box center [121, 186] width 16 height 16
checkbox input "false"
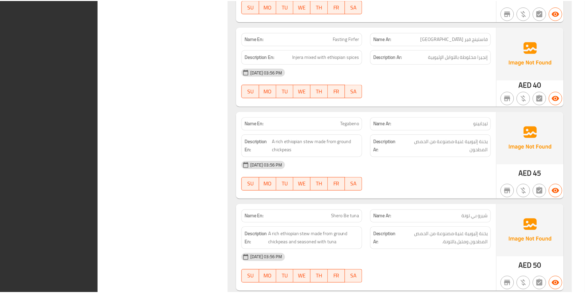
scroll to position [1454, 0]
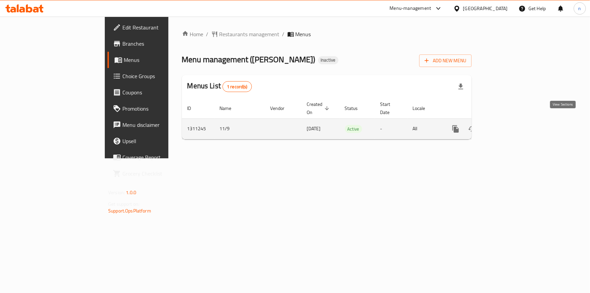
click at [508, 125] on icon "enhanced table" at bounding box center [504, 129] width 8 height 8
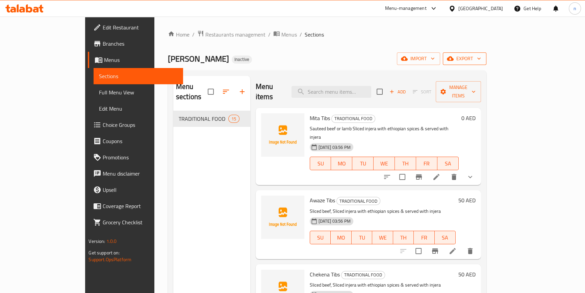
click at [483, 57] on icon "button" at bounding box center [479, 58] width 7 height 7
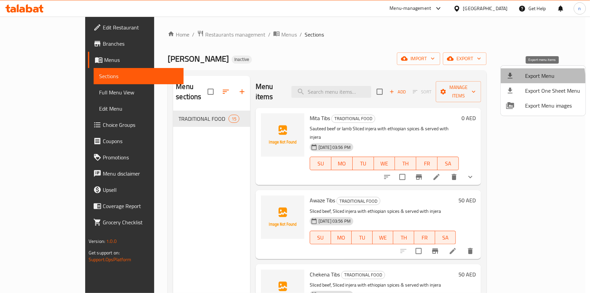
click at [526, 79] on span "Export Menu" at bounding box center [552, 76] width 55 height 8
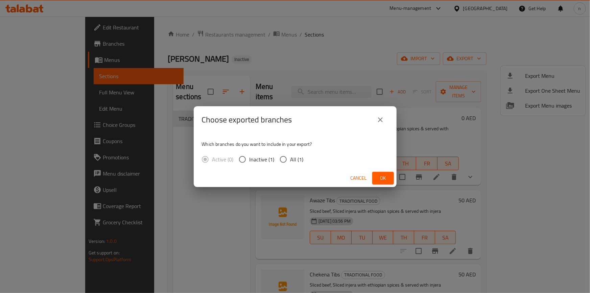
click at [285, 163] on input "All (1)" at bounding box center [283, 159] width 14 height 14
radio input "true"
click at [378, 179] on span "Ok" at bounding box center [383, 178] width 11 height 8
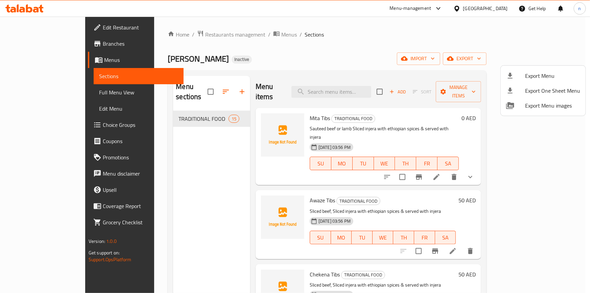
click at [58, 25] on div at bounding box center [295, 146] width 590 height 293
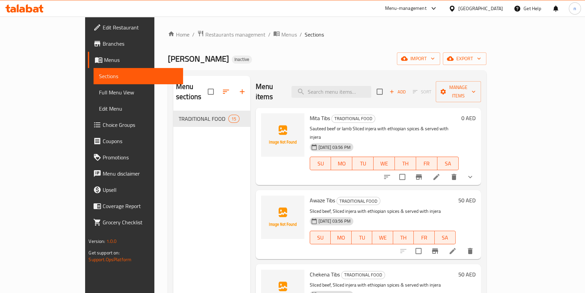
click at [88, 34] on link "Edit Restaurant" at bounding box center [135, 27] width 95 height 16
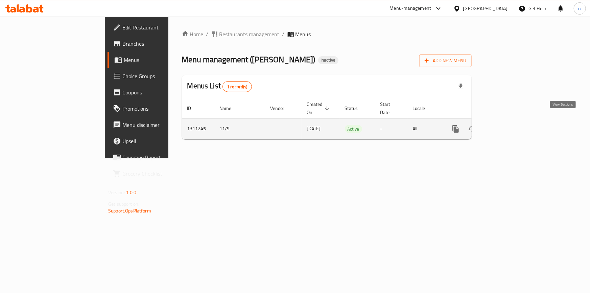
click at [508, 125] on icon "enhanced table" at bounding box center [504, 129] width 8 height 8
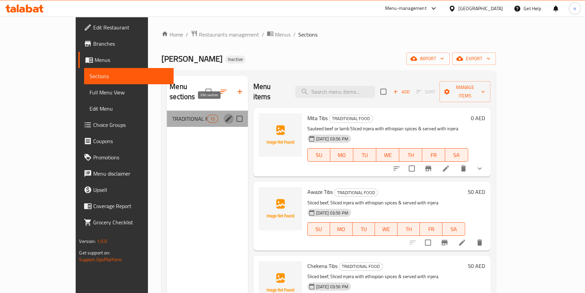
click at [225, 115] on icon "edit" at bounding box center [229, 119] width 8 height 8
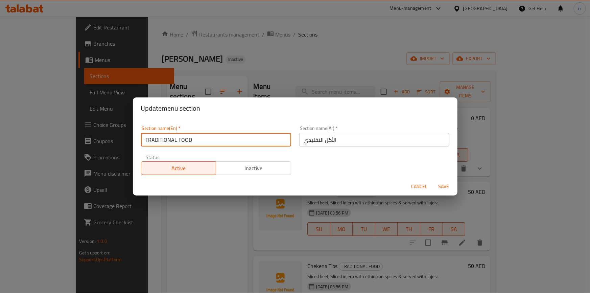
drag, startPoint x: 145, startPoint y: 138, endPoint x: 203, endPoint y: 137, distance: 58.1
click at [203, 137] on input "TRADITIONAL FOOD" at bounding box center [216, 140] width 150 height 14
drag, startPoint x: 144, startPoint y: 139, endPoint x: 220, endPoint y: 142, distance: 76.8
click at [220, 142] on input "TRADITIONAL FOOD" at bounding box center [216, 140] width 150 height 14
